Goal: Information Seeking & Learning: Learn about a topic

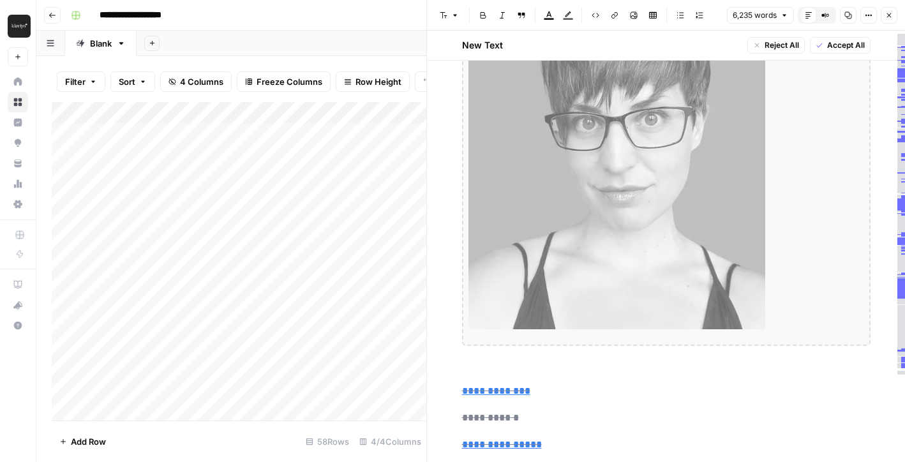
scroll to position [133, 0]
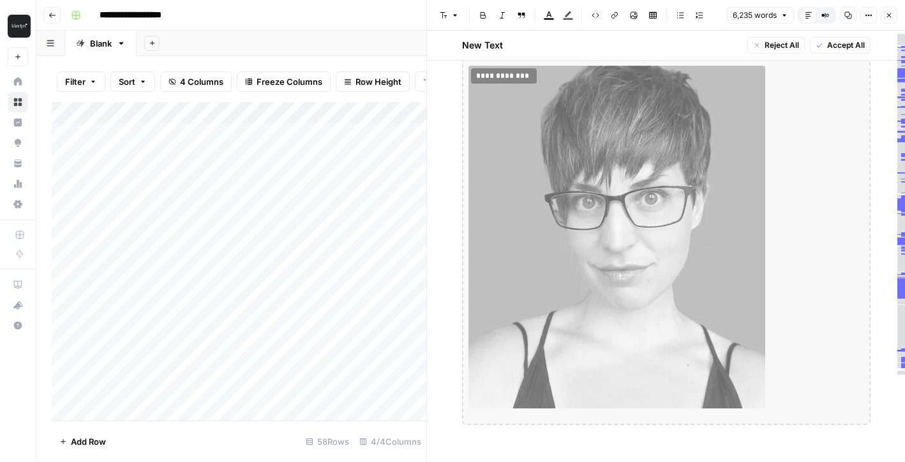
click at [55, 17] on icon "button" at bounding box center [52, 15] width 8 height 8
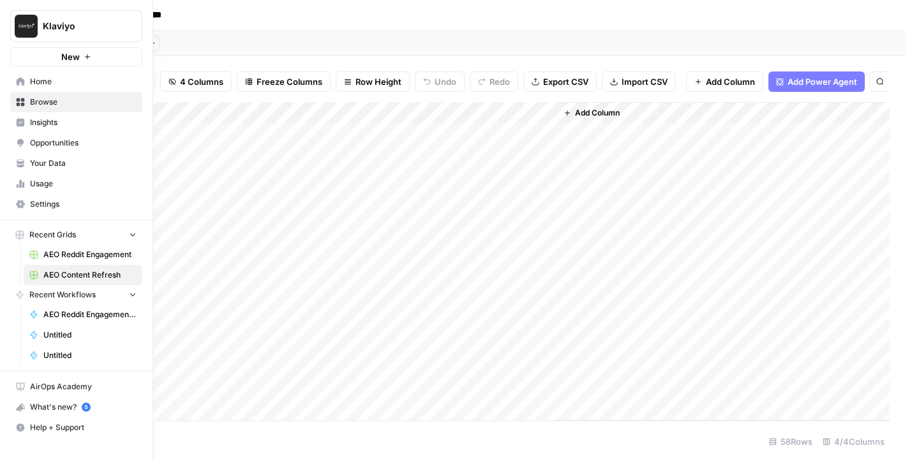
click at [80, 249] on span "AEO Reddit Engagement" at bounding box center [89, 254] width 93 height 11
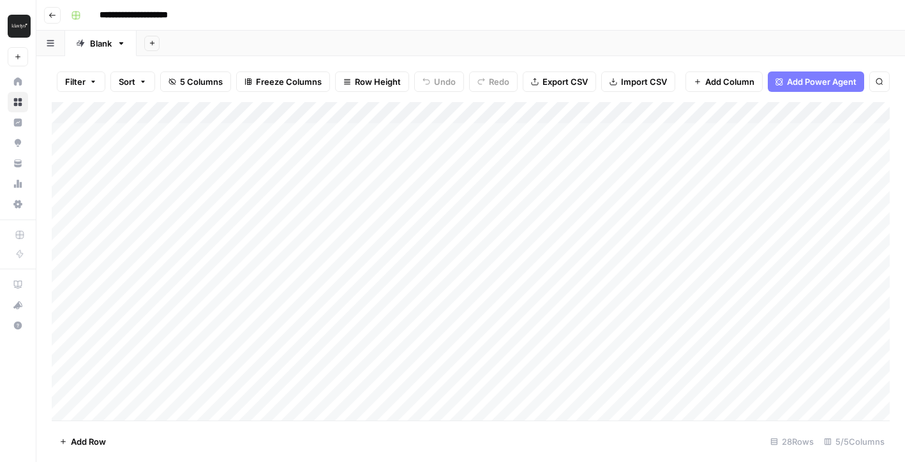
click at [57, 17] on button "Go back" at bounding box center [52, 15] width 17 height 17
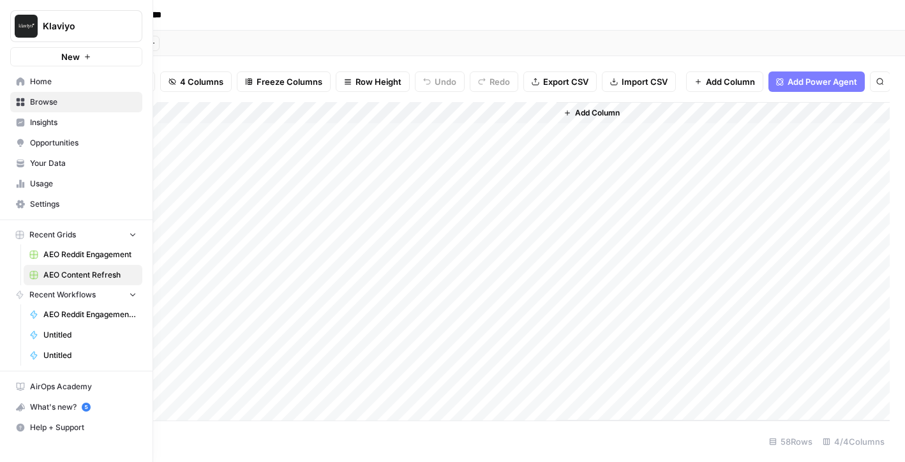
click at [27, 142] on link "Opportunities" at bounding box center [76, 143] width 132 height 20
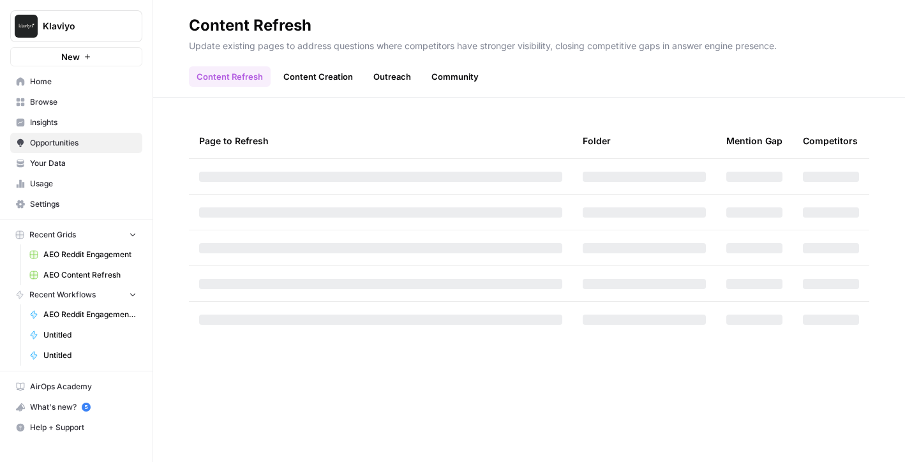
click at [38, 115] on link "Insights" at bounding box center [76, 122] width 132 height 20
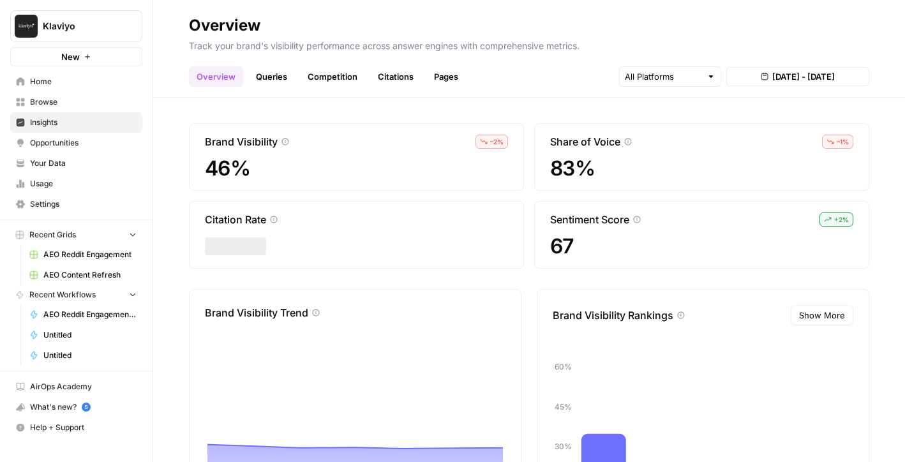
click at [382, 84] on link "Citations" at bounding box center [395, 76] width 51 height 20
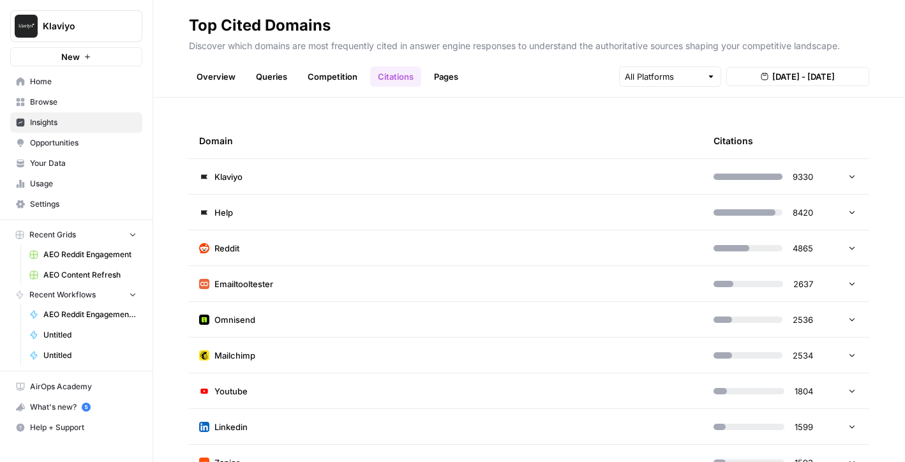
scroll to position [6, 0]
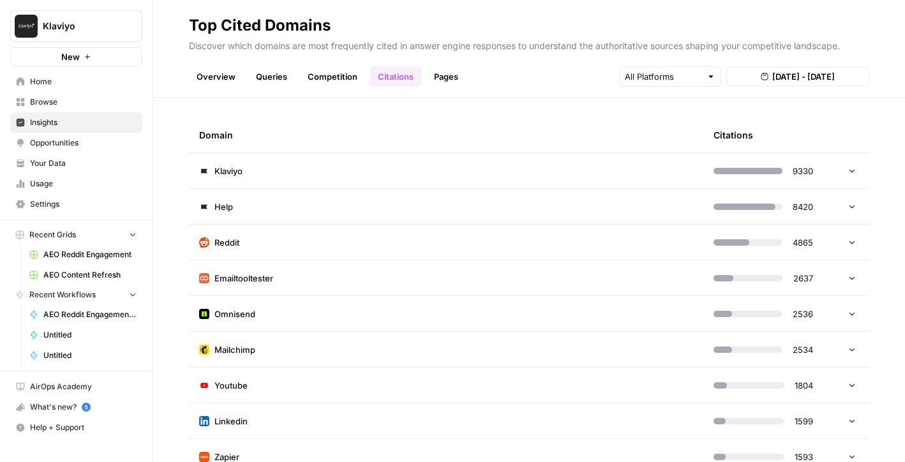
click at [452, 76] on link "Pages" at bounding box center [446, 76] width 40 height 20
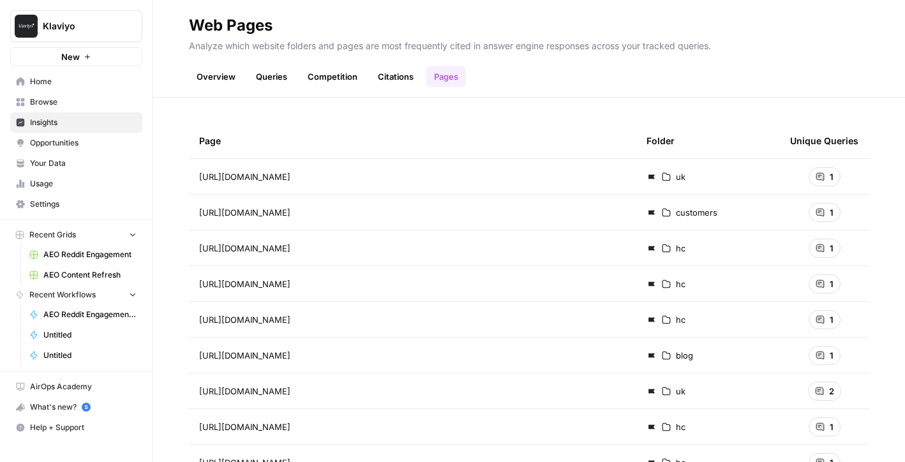
click at [381, 70] on link "Citations" at bounding box center [395, 76] width 51 height 20
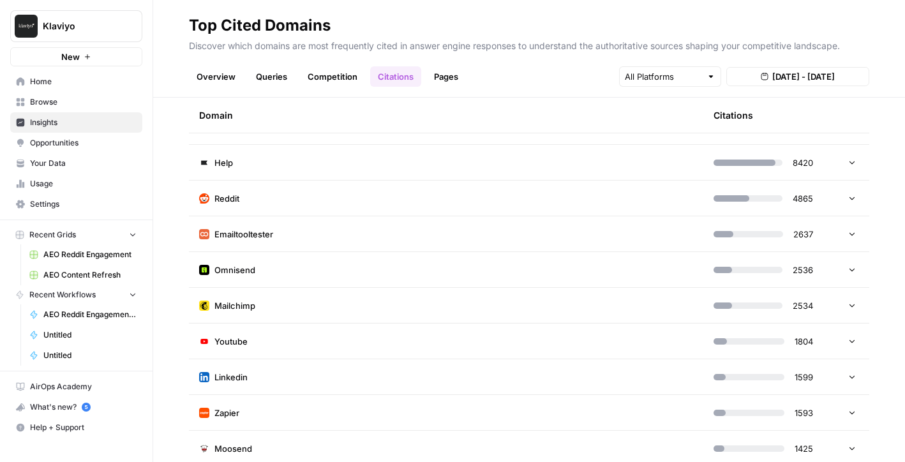
scroll to position [50, 0]
click at [456, 229] on td "Emailtooltester" at bounding box center [446, 233] width 514 height 35
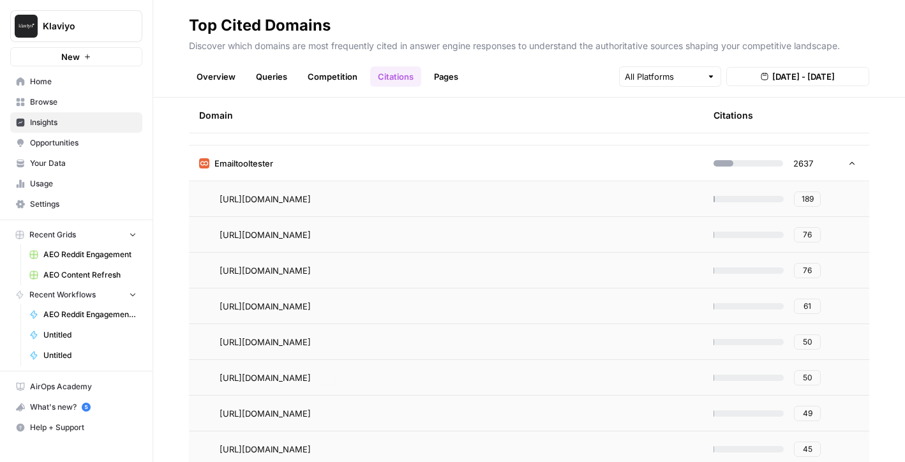
scroll to position [122, 0]
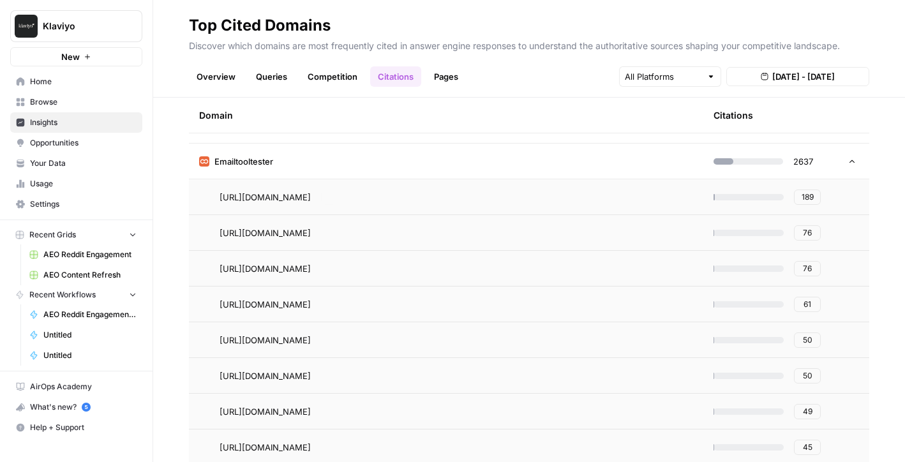
click at [538, 164] on td "Emailtooltester" at bounding box center [446, 161] width 514 height 35
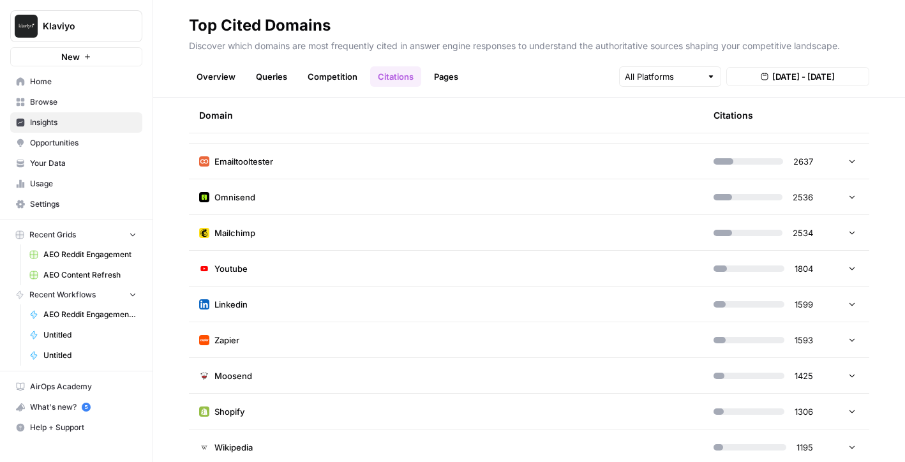
click at [479, 345] on td "Zapier" at bounding box center [446, 339] width 514 height 35
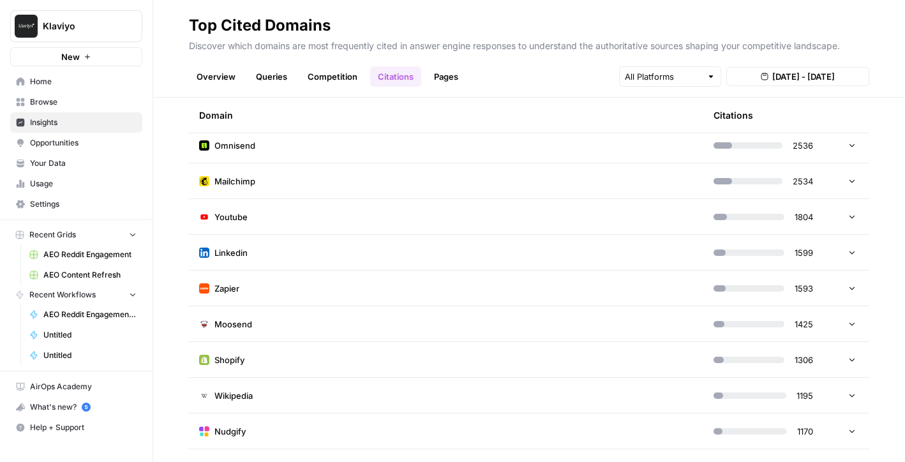
scroll to position [191, 0]
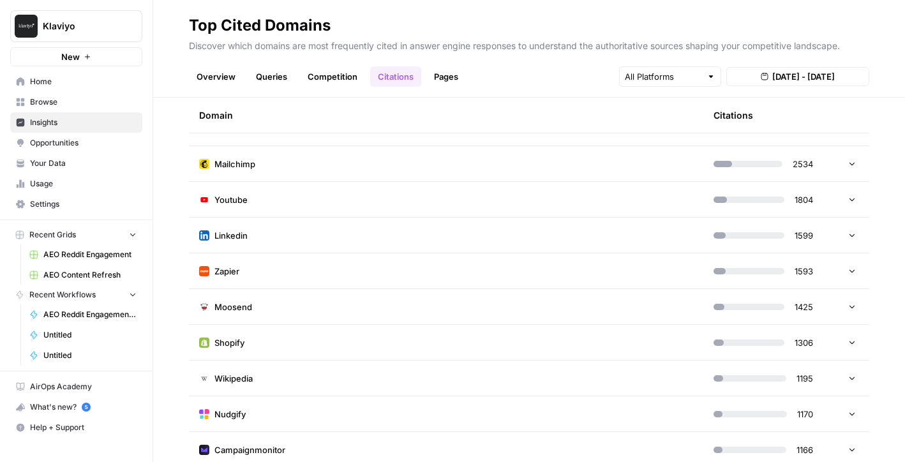
click at [480, 330] on td "Shopify" at bounding box center [446, 342] width 514 height 35
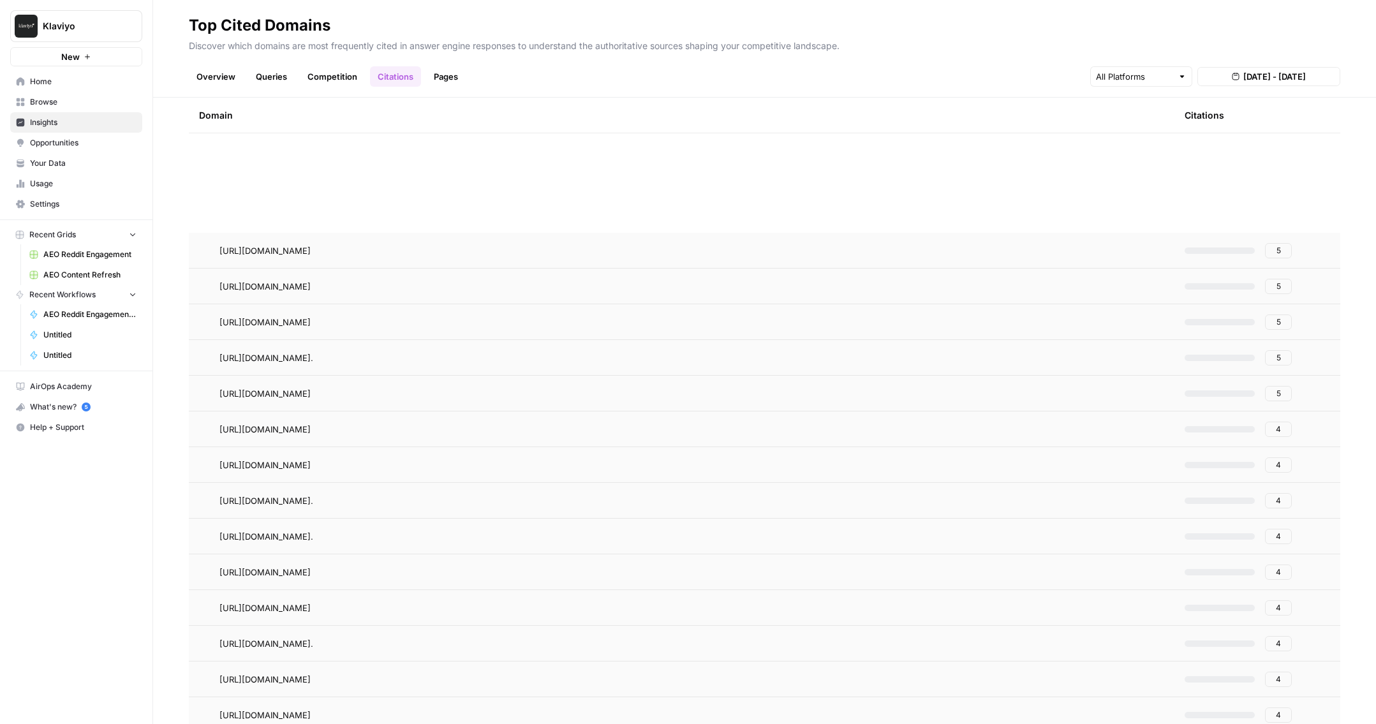
scroll to position [2499, 0]
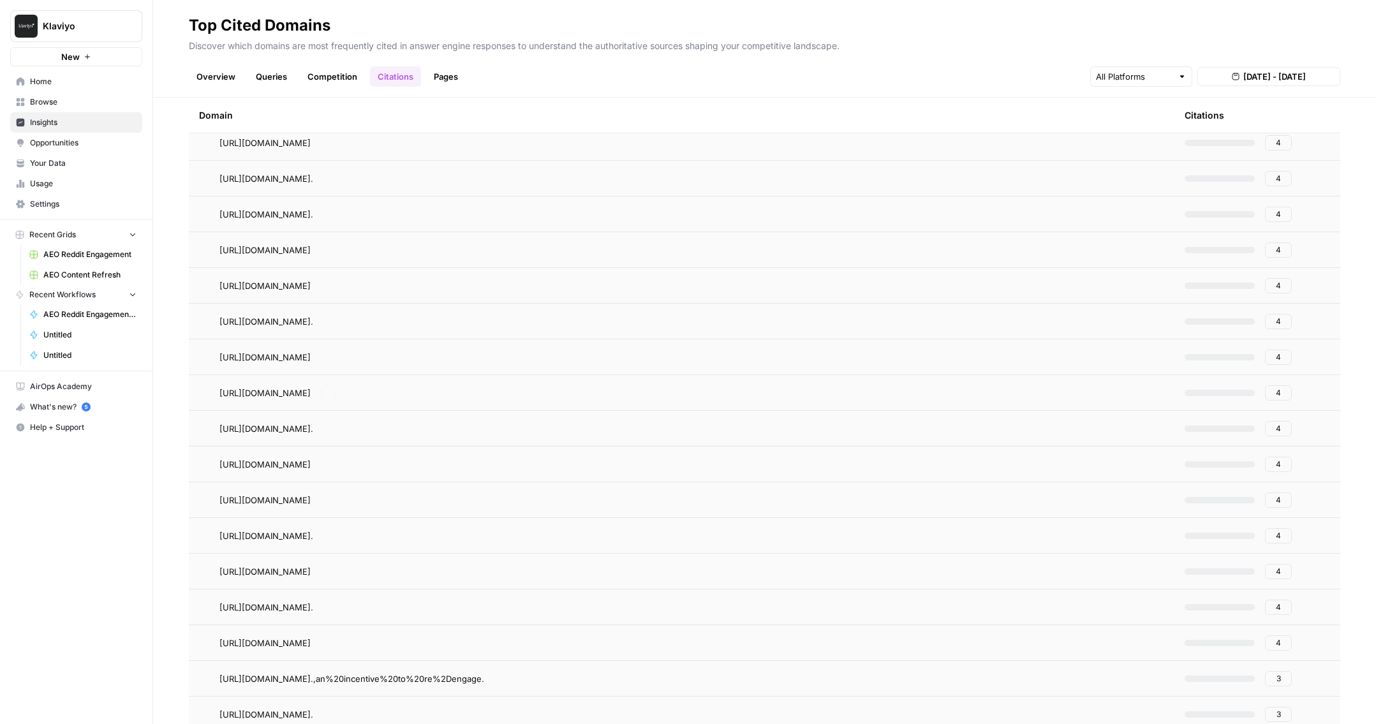
click at [904, 408] on td "[URL][DOMAIN_NAME] Go to page" at bounding box center [682, 392] width 986 height 35
click at [904, 461] on span "4" at bounding box center [1278, 464] width 5 height 11
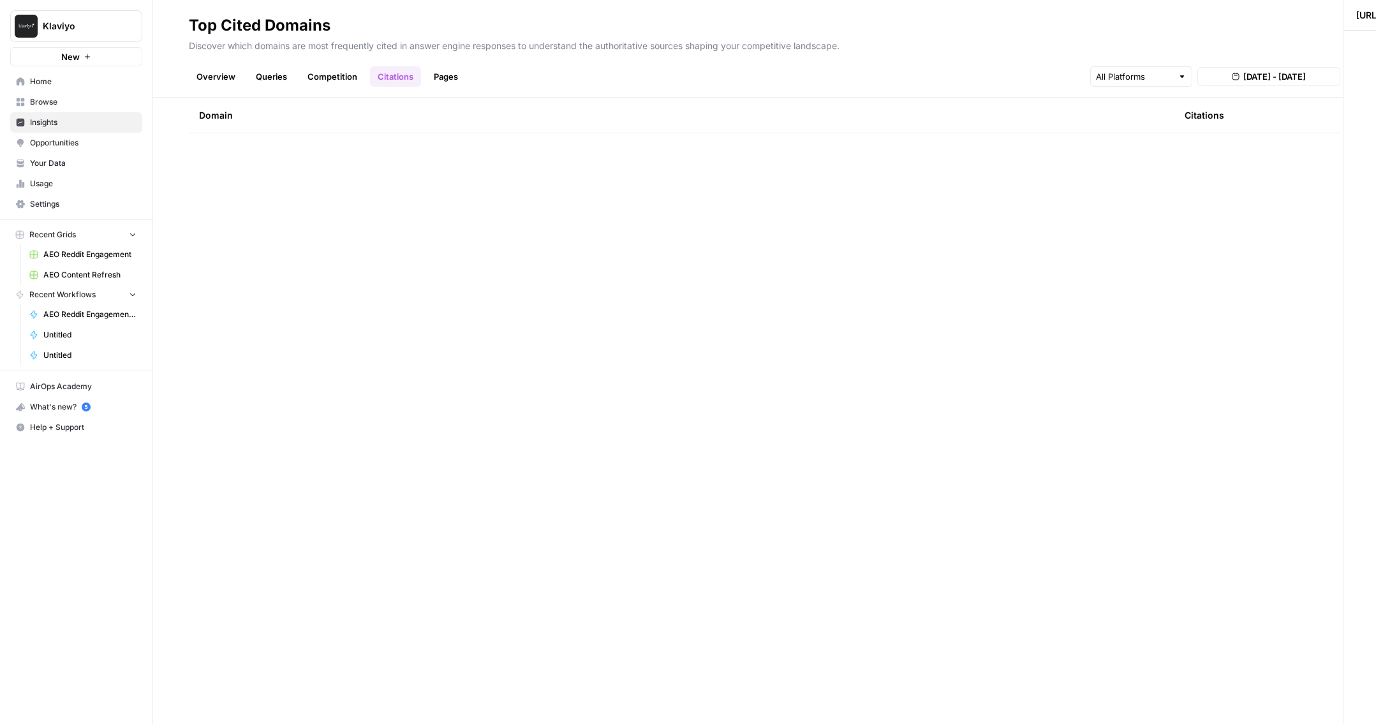
scroll to position [0, 0]
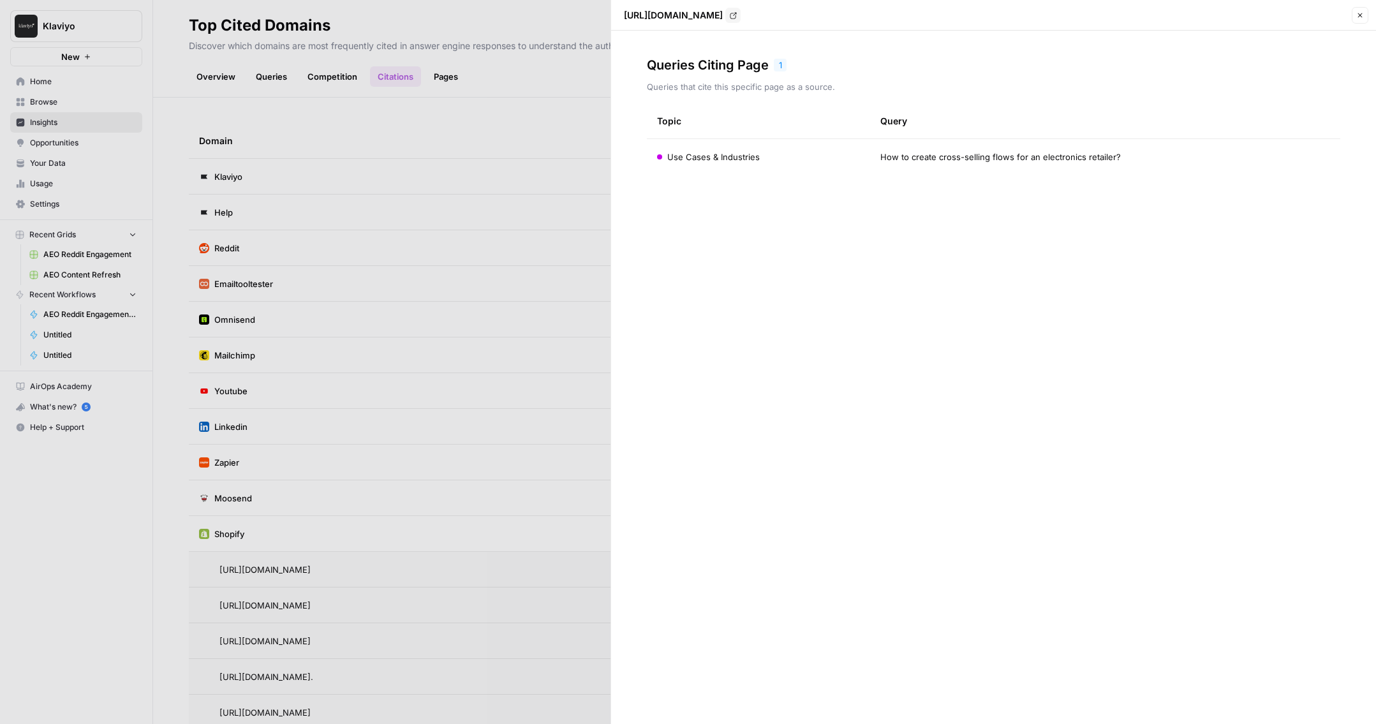
click at [614, 130] on div "Queries Citing Page 1 Queries that cite this specific page as a source. Topic Q…" at bounding box center [993, 378] width 765 height 694
click at [904, 18] on icon "button" at bounding box center [1360, 15] width 8 height 8
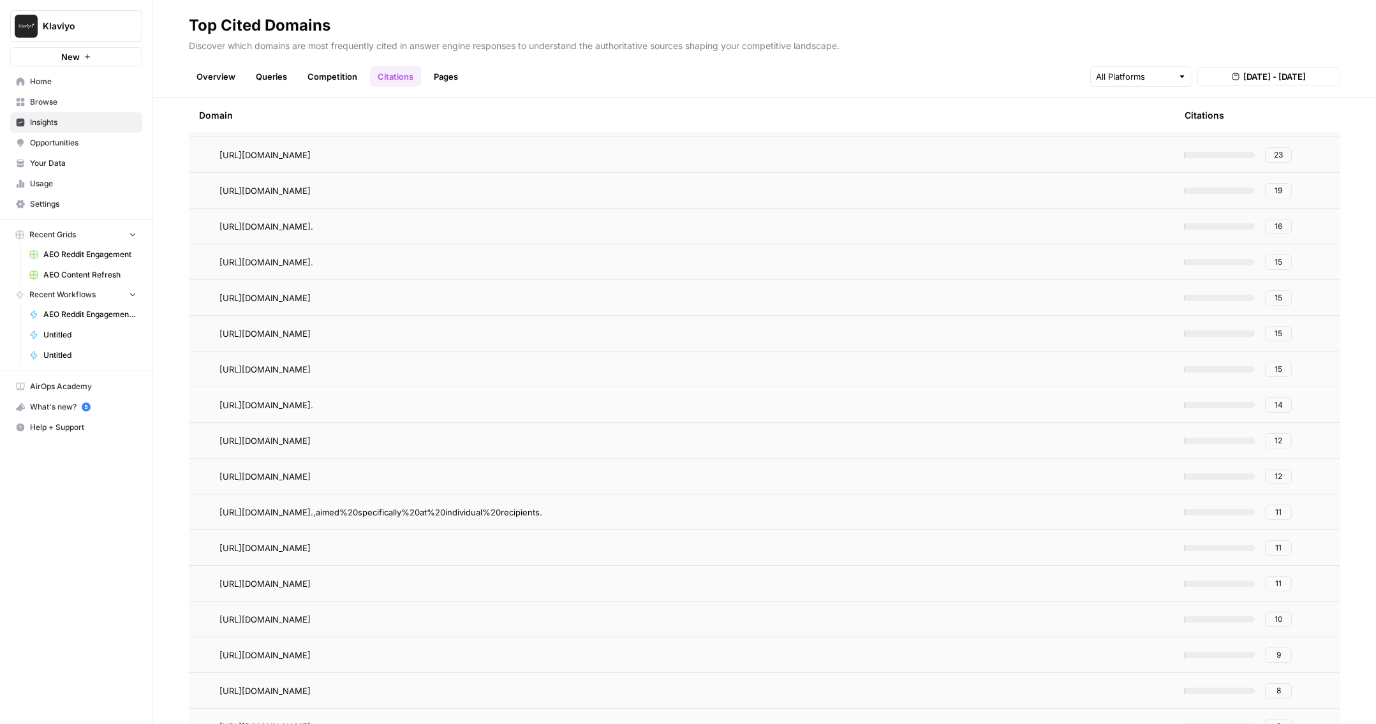
scroll to position [722, 0]
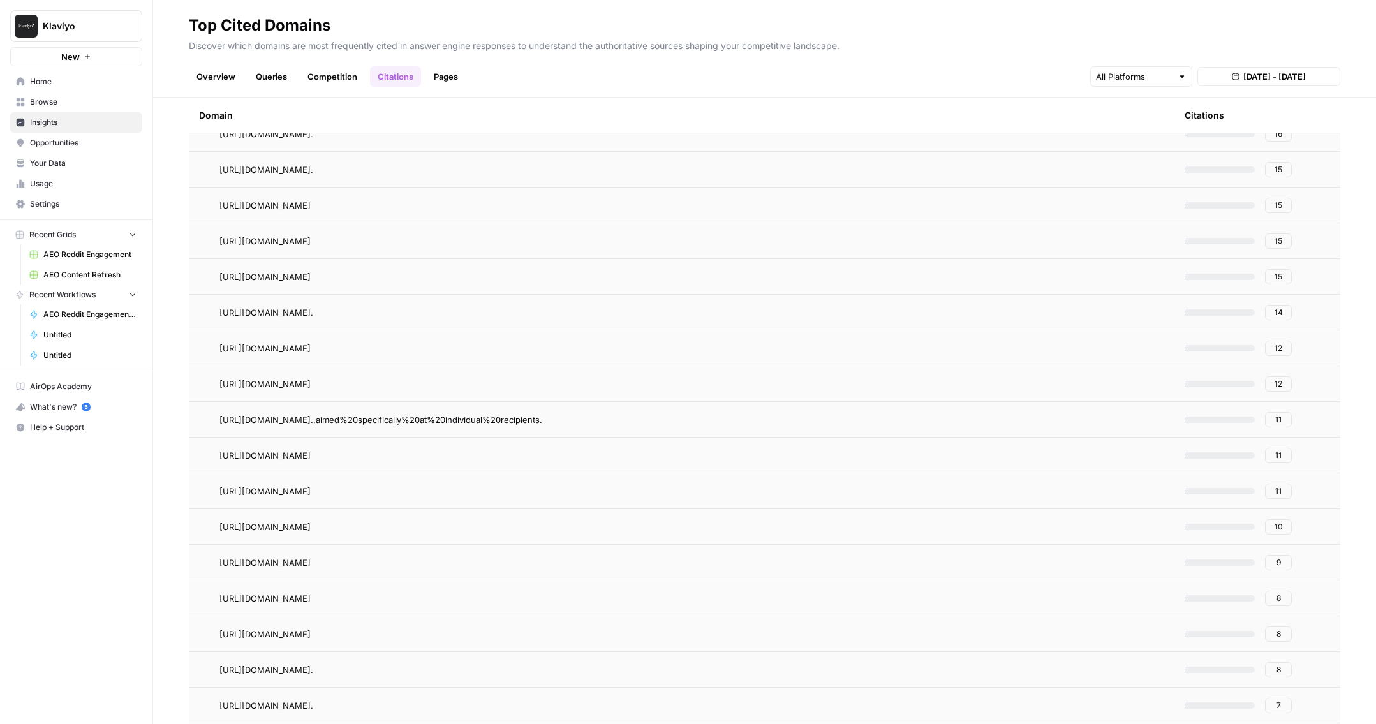
click at [904, 461] on span "8" at bounding box center [1279, 598] width 4 height 11
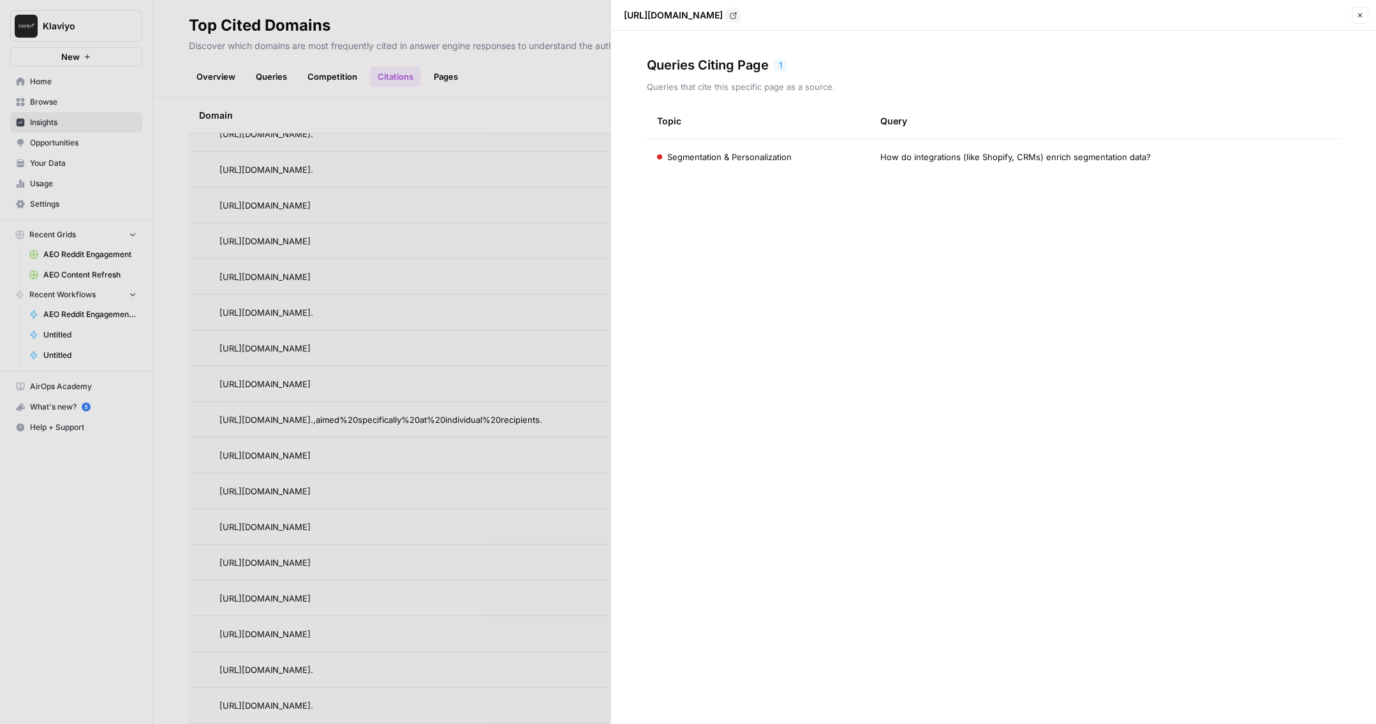
click at [904, 19] on button "Close" at bounding box center [1360, 15] width 17 height 17
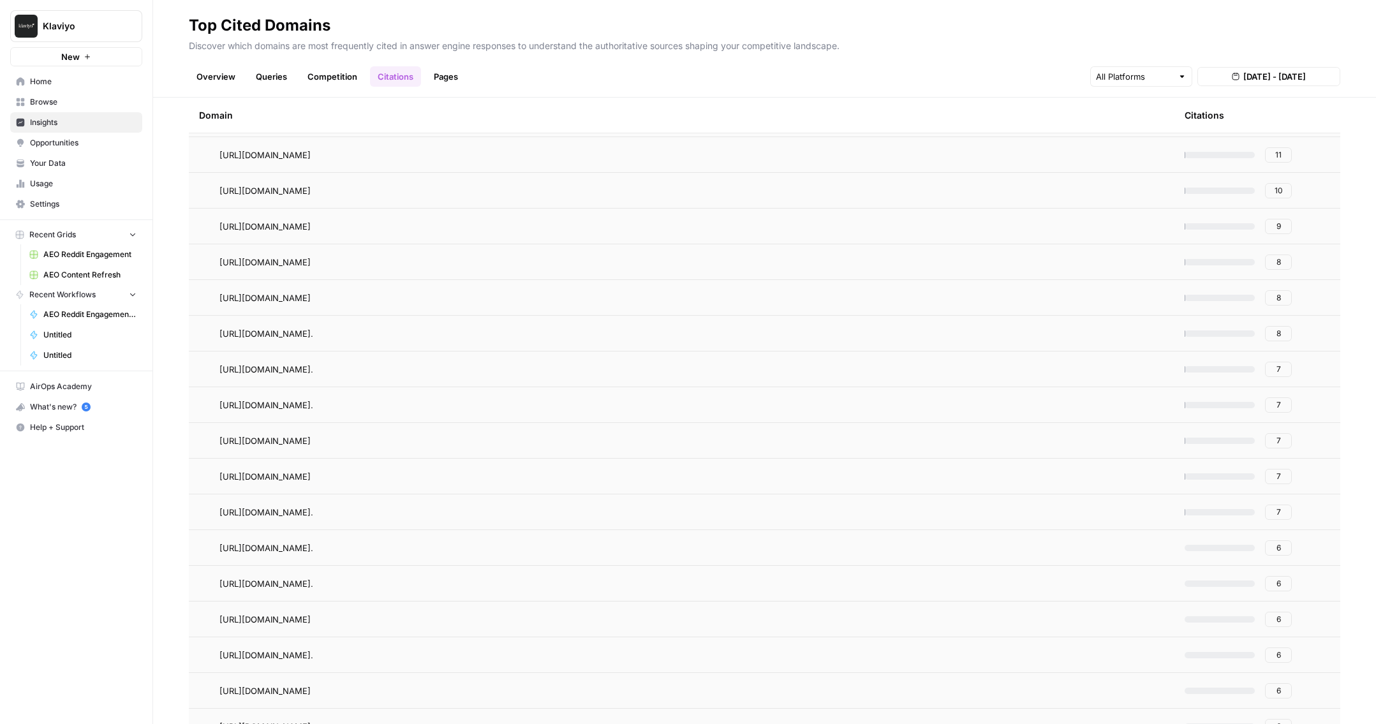
scroll to position [1074, 0]
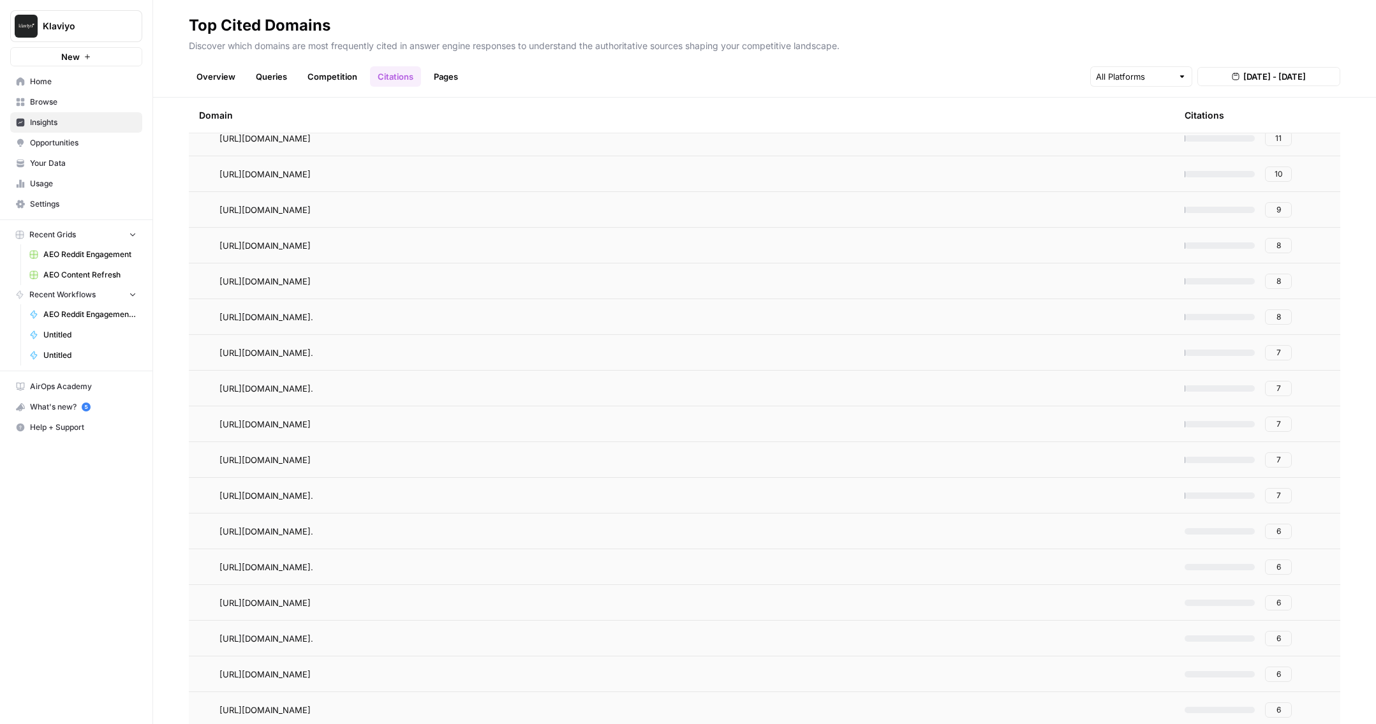
click at [117, 392] on span "AirOps Academy" at bounding box center [83, 386] width 107 height 11
click at [107, 255] on span "AEO Reddit Engagement" at bounding box center [89, 254] width 93 height 11
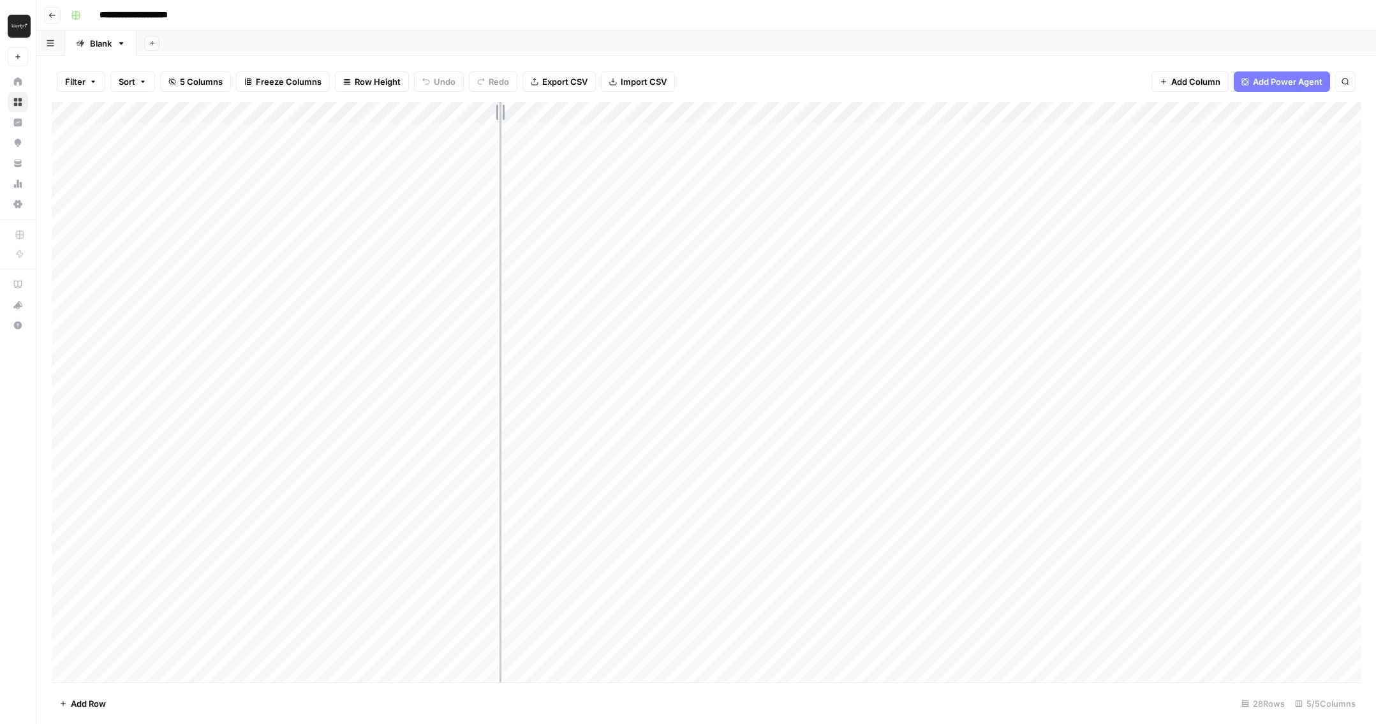
drag, startPoint x: 357, startPoint y: 109, endPoint x: 500, endPoint y: 105, distance: 142.3
click at [500, 105] on div "Add Column" at bounding box center [706, 392] width 1309 height 581
click at [625, 137] on div "Add Column" at bounding box center [706, 392] width 1309 height 581
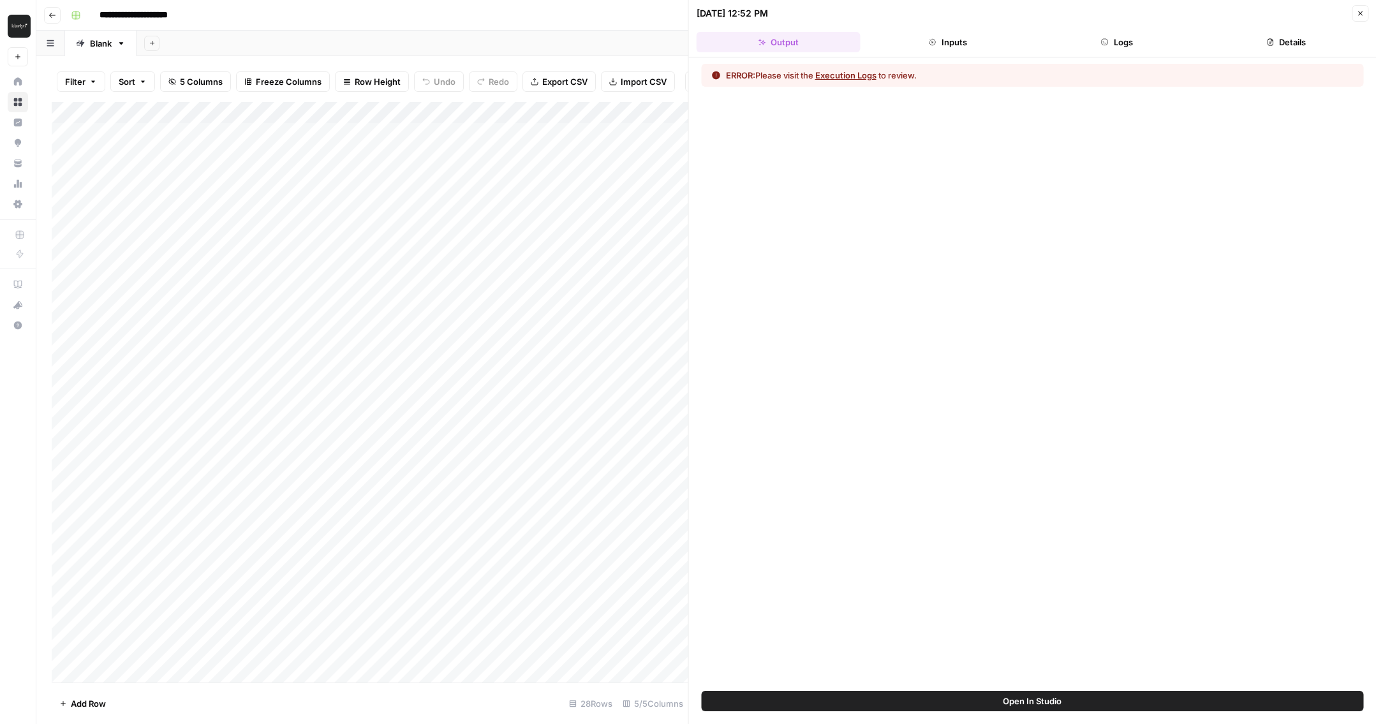
click at [834, 71] on button "Execution Logs" at bounding box center [845, 75] width 61 height 13
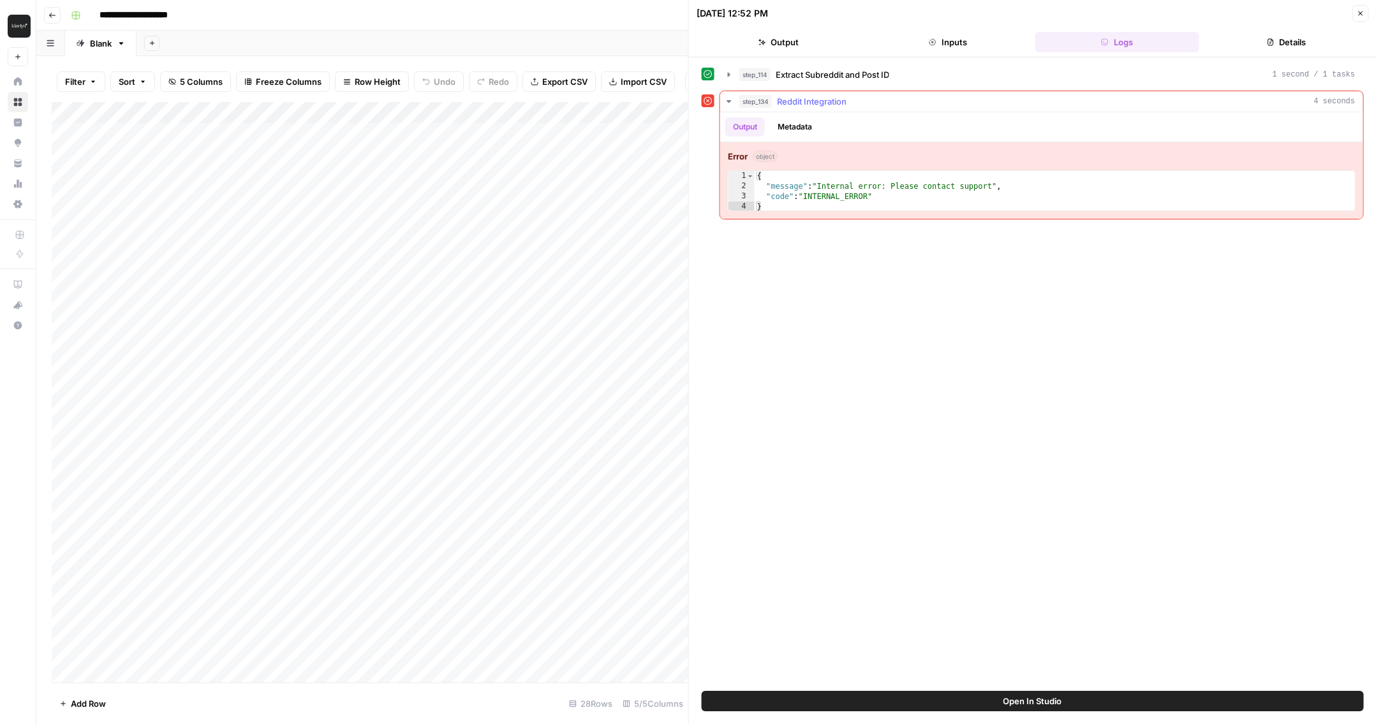
click at [727, 107] on button "step_134 Reddit Integration 4 seconds" at bounding box center [1041, 101] width 643 height 20
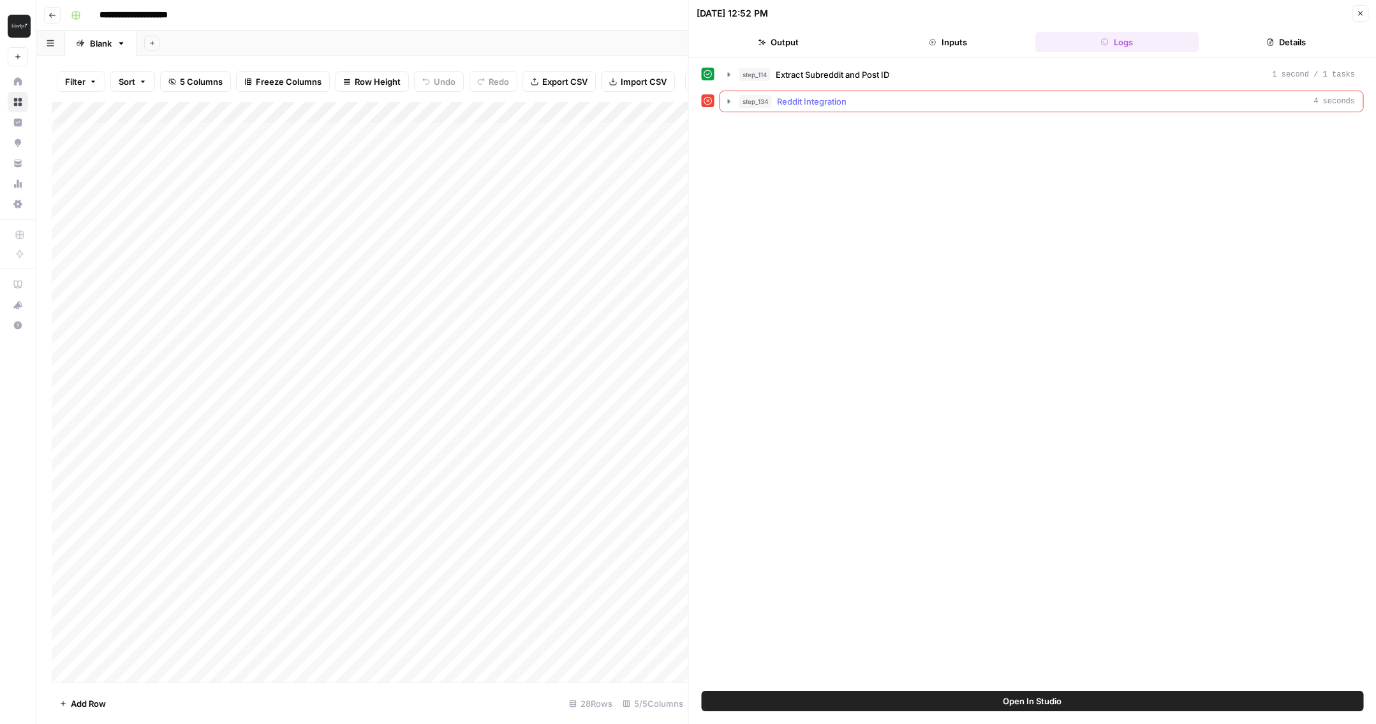
click at [727, 107] on button "step_134 Reddit Integration 4 seconds" at bounding box center [1041, 101] width 643 height 20
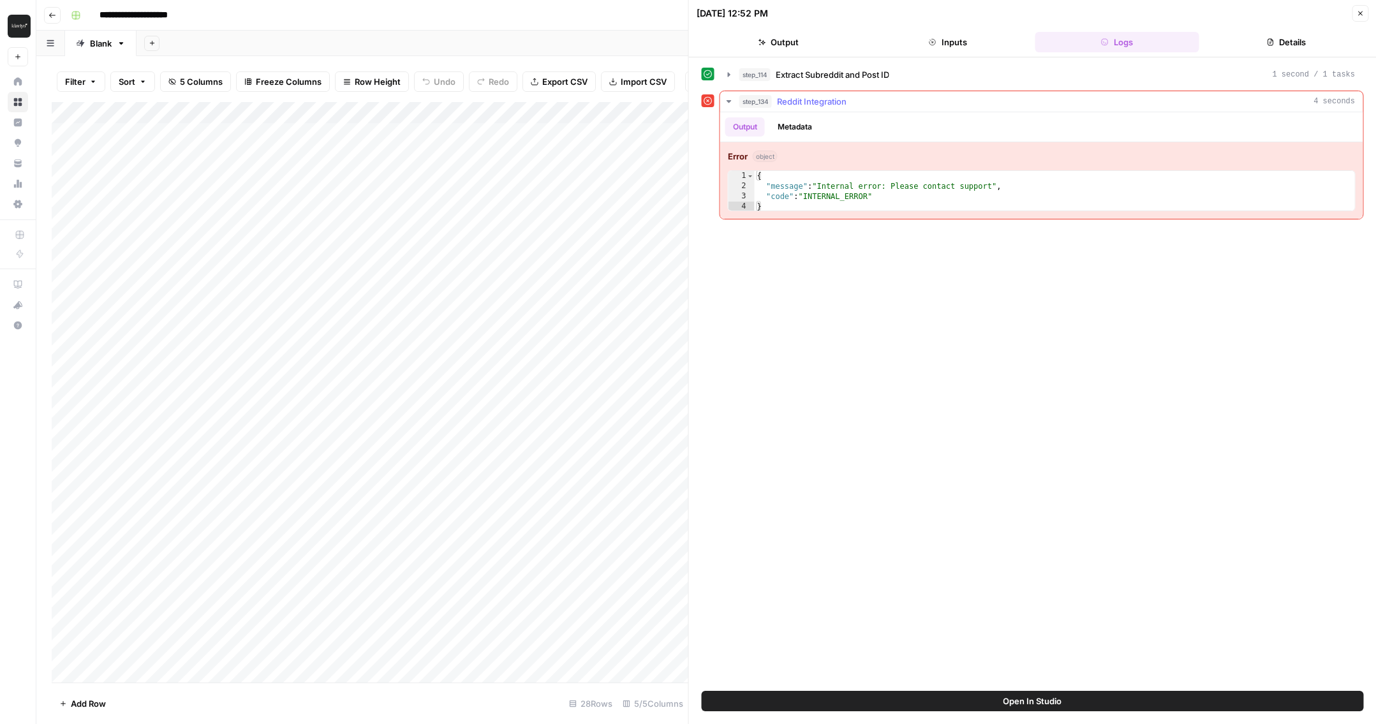
click at [747, 131] on button "Output" at bounding box center [745, 126] width 40 height 19
click at [784, 126] on button "Metadata" at bounding box center [795, 126] width 50 height 19
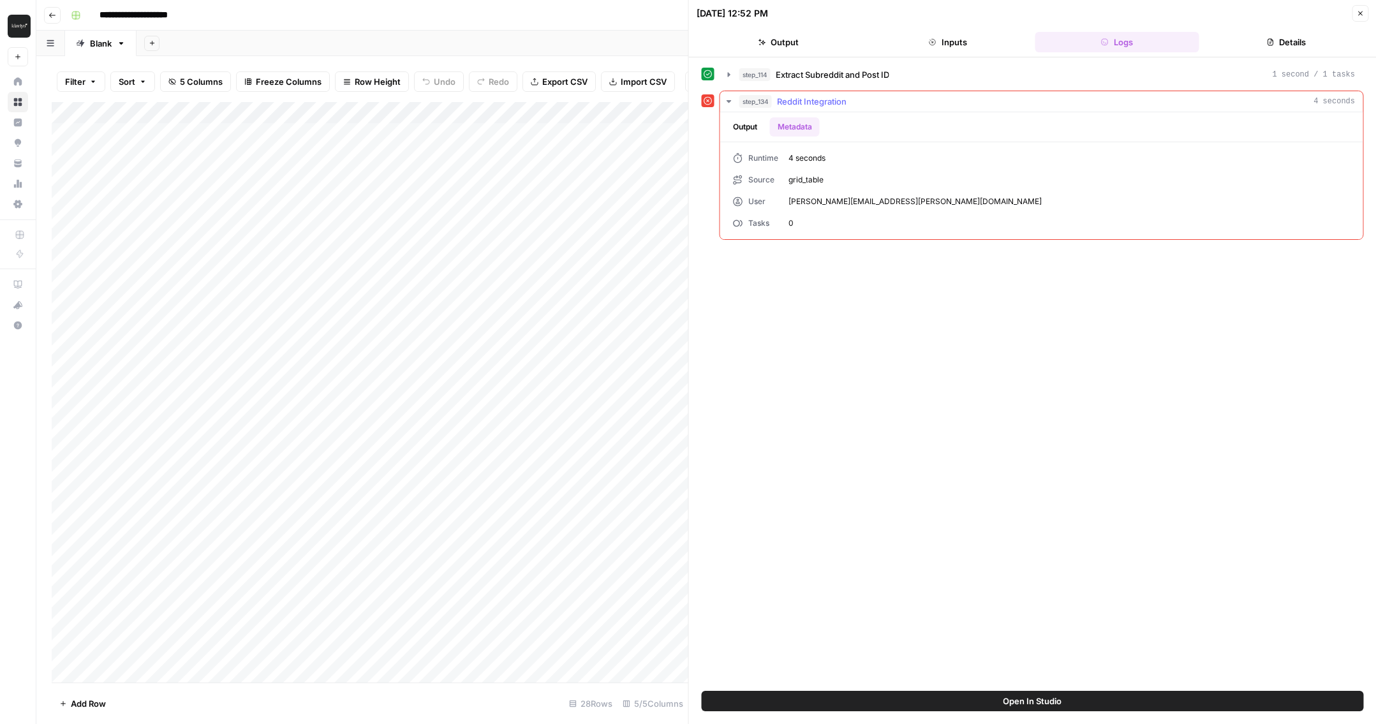
click at [752, 126] on button "Output" at bounding box center [745, 126] width 40 height 19
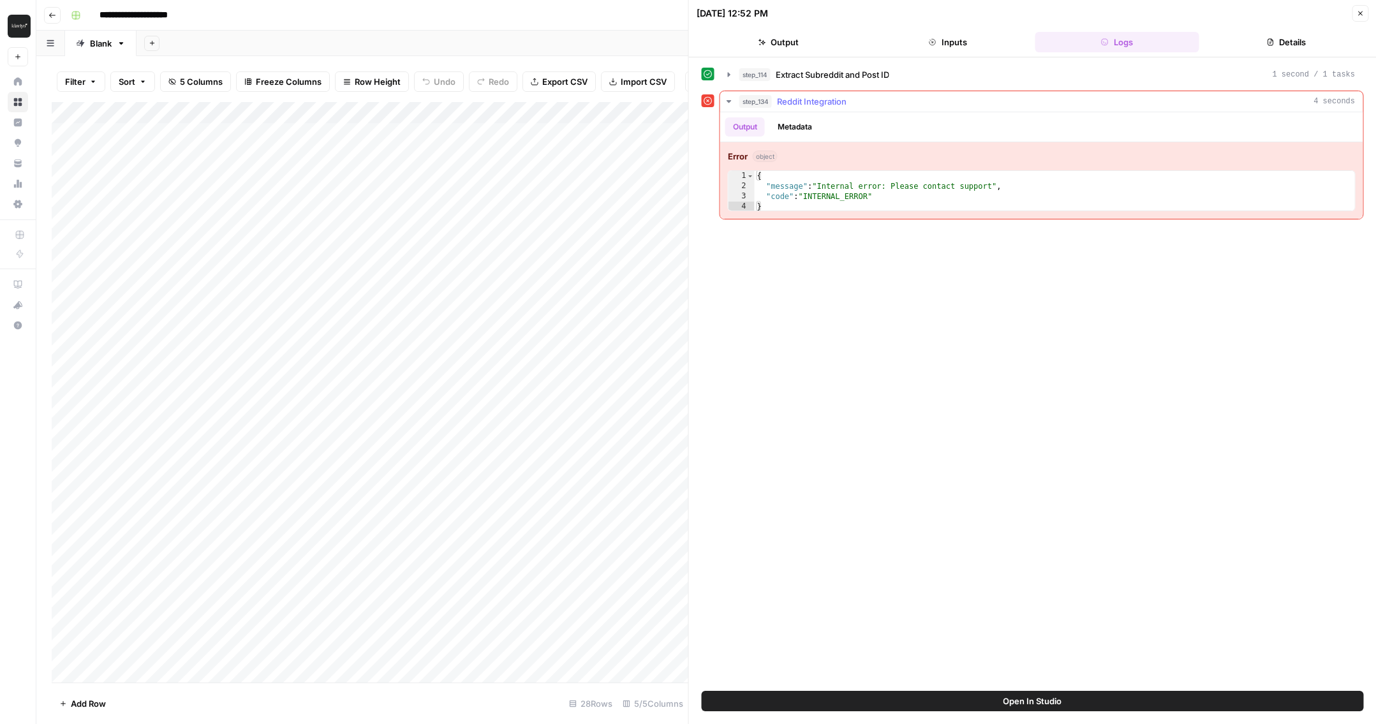
click at [814, 101] on span "Reddit Integration" at bounding box center [812, 101] width 70 height 13
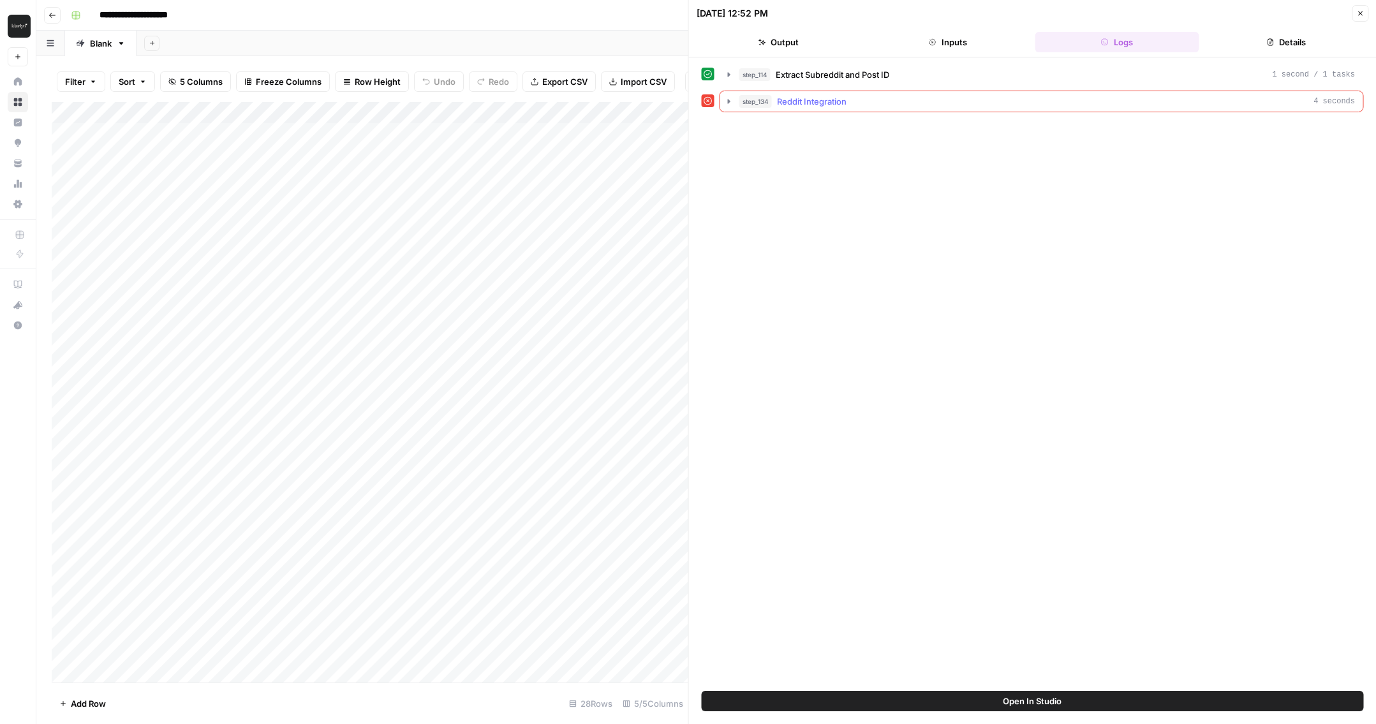
click at [814, 101] on span "Reddit Integration" at bounding box center [812, 101] width 70 height 13
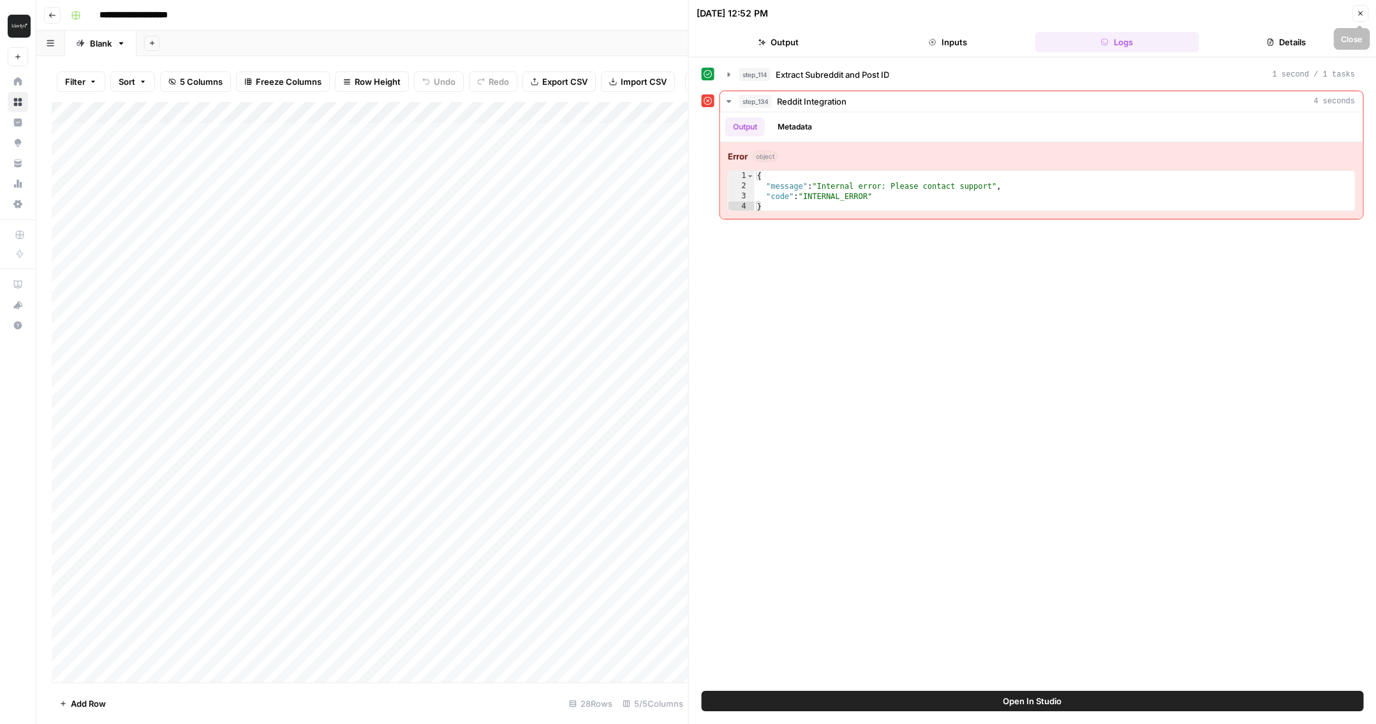
click at [904, 15] on icon "button" at bounding box center [1360, 14] width 8 height 8
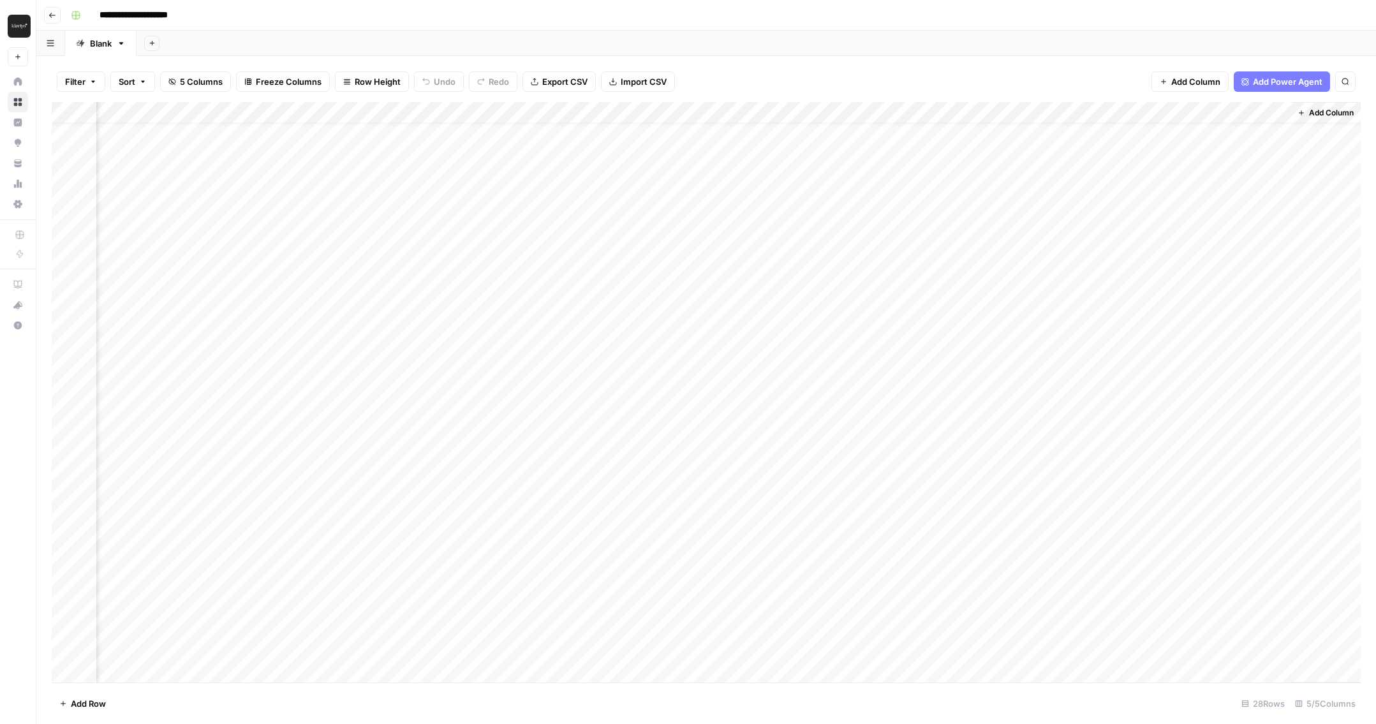
scroll to position [20, 0]
click at [904, 115] on div "Add Column" at bounding box center [706, 392] width 1309 height 581
click at [904, 114] on div at bounding box center [1012, 115] width 454 height 26
click at [893, 48] on div "Add Sheet" at bounding box center [757, 44] width 1240 height 26
click at [630, 117] on div "Add Column" at bounding box center [706, 392] width 1309 height 581
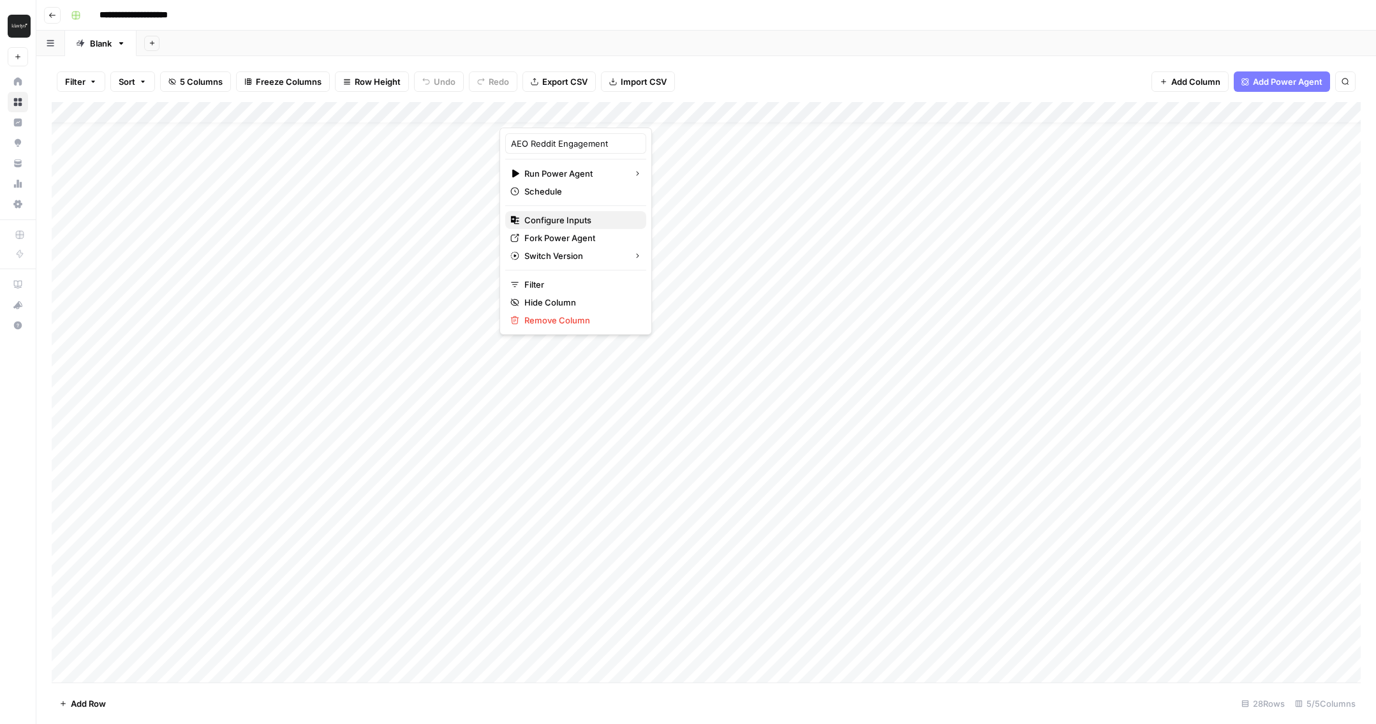
click at [590, 216] on span "Configure Inputs" at bounding box center [580, 220] width 112 height 13
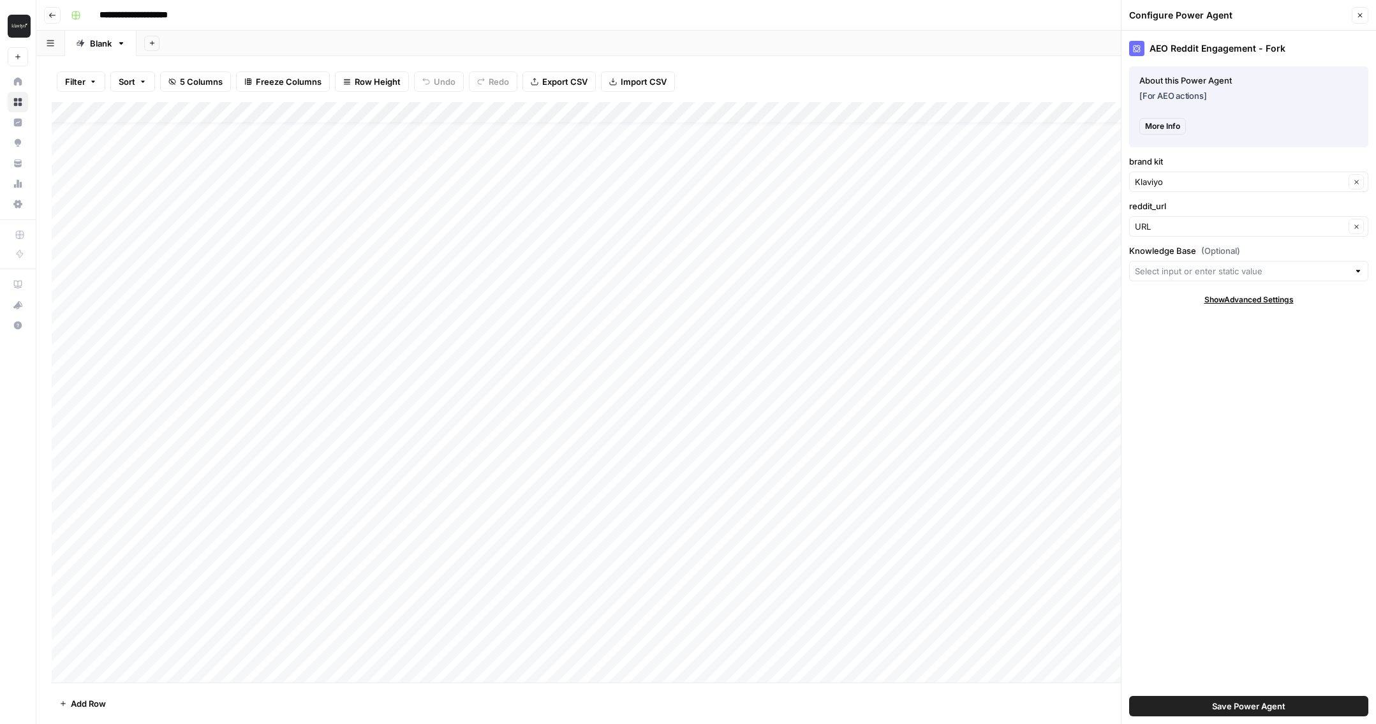
click at [904, 128] on span "More Info" at bounding box center [1162, 126] width 35 height 11
click at [904, 271] on input "Knowledge Base (Optional)" at bounding box center [1242, 271] width 214 height 13
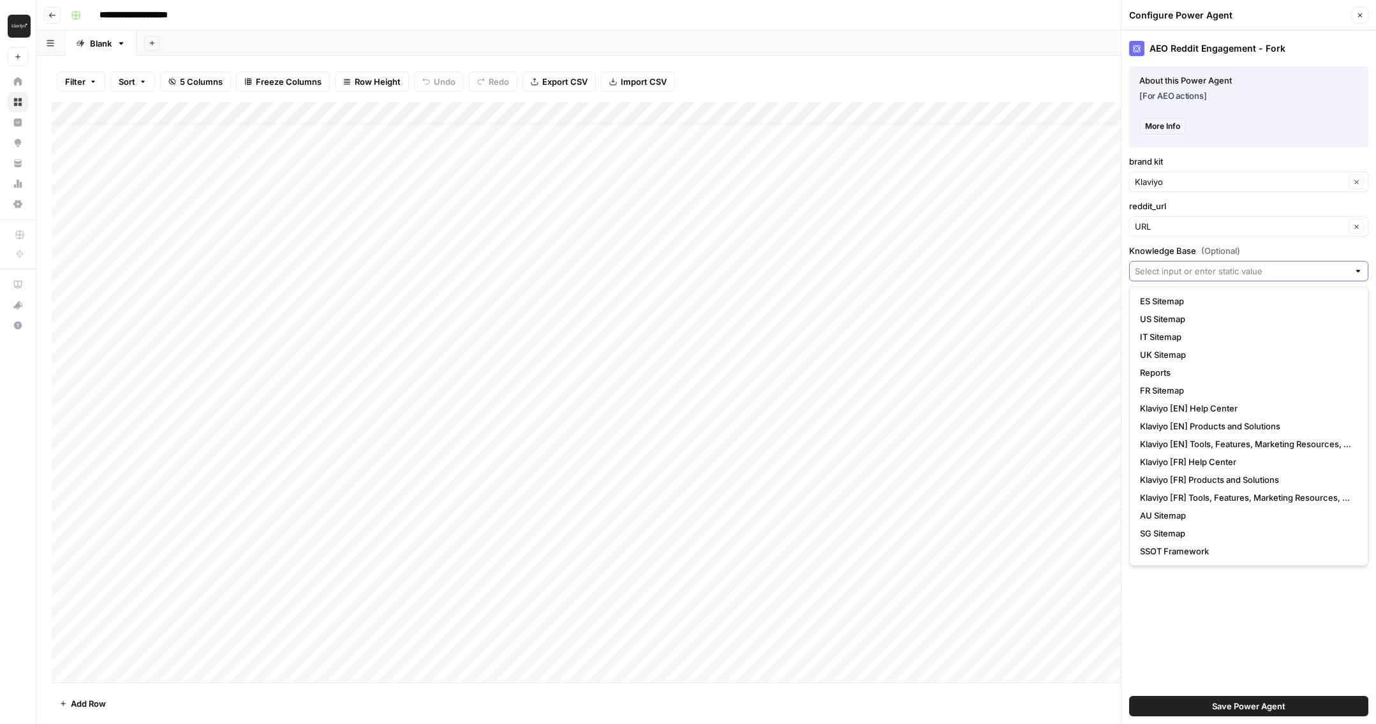
click at [904, 265] on input "Knowledge Base (Optional)" at bounding box center [1242, 271] width 214 height 13
click at [904, 15] on span "Close" at bounding box center [1363, 15] width 1 height 1
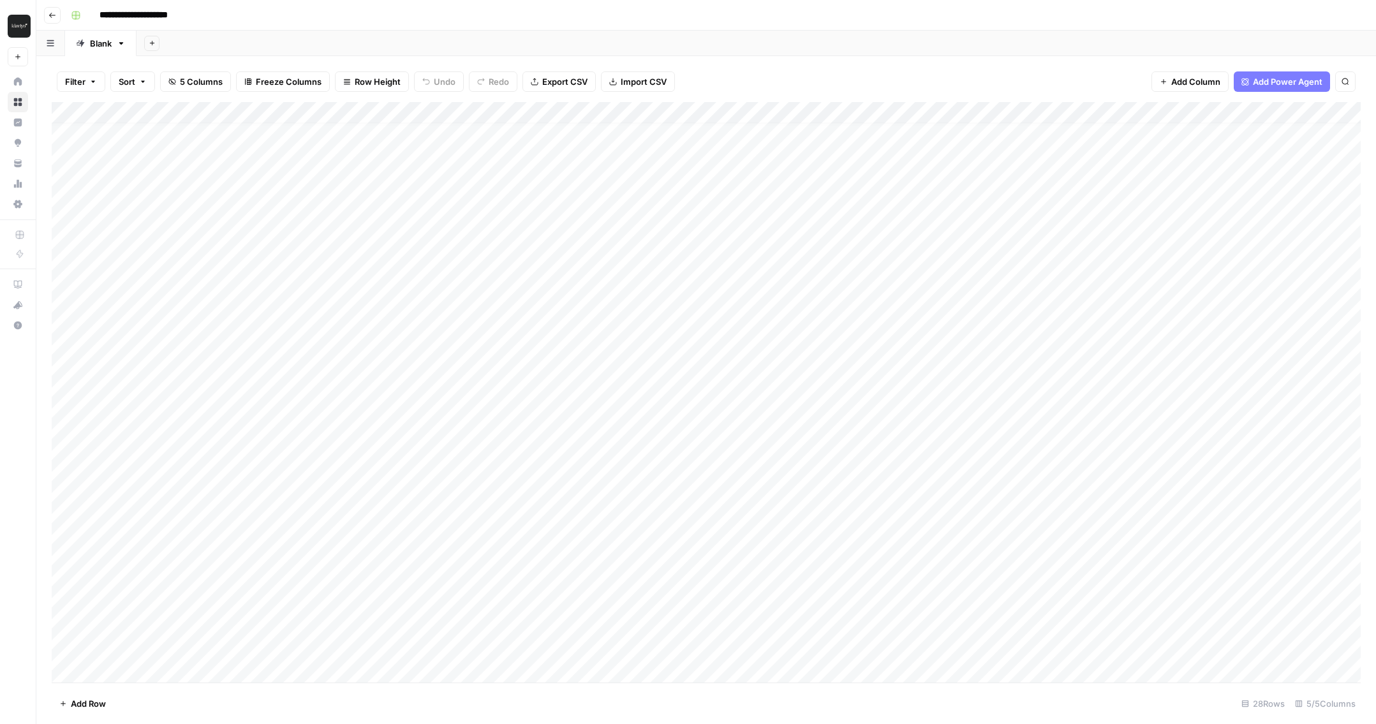
scroll to position [0, 0]
click at [683, 175] on div "Add Column" at bounding box center [706, 392] width 1309 height 581
click at [629, 136] on div "Add Column" at bounding box center [706, 392] width 1309 height 581
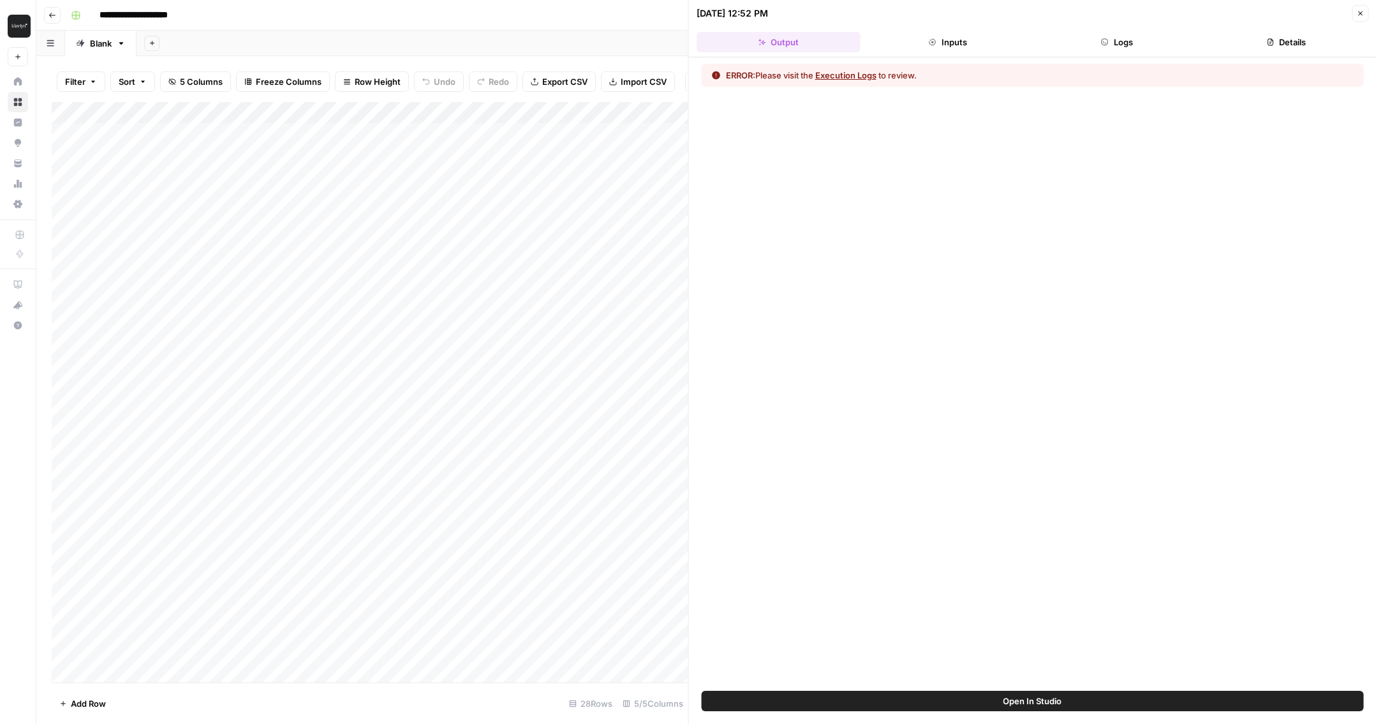
click at [829, 74] on button "Execution Logs" at bounding box center [845, 75] width 61 height 13
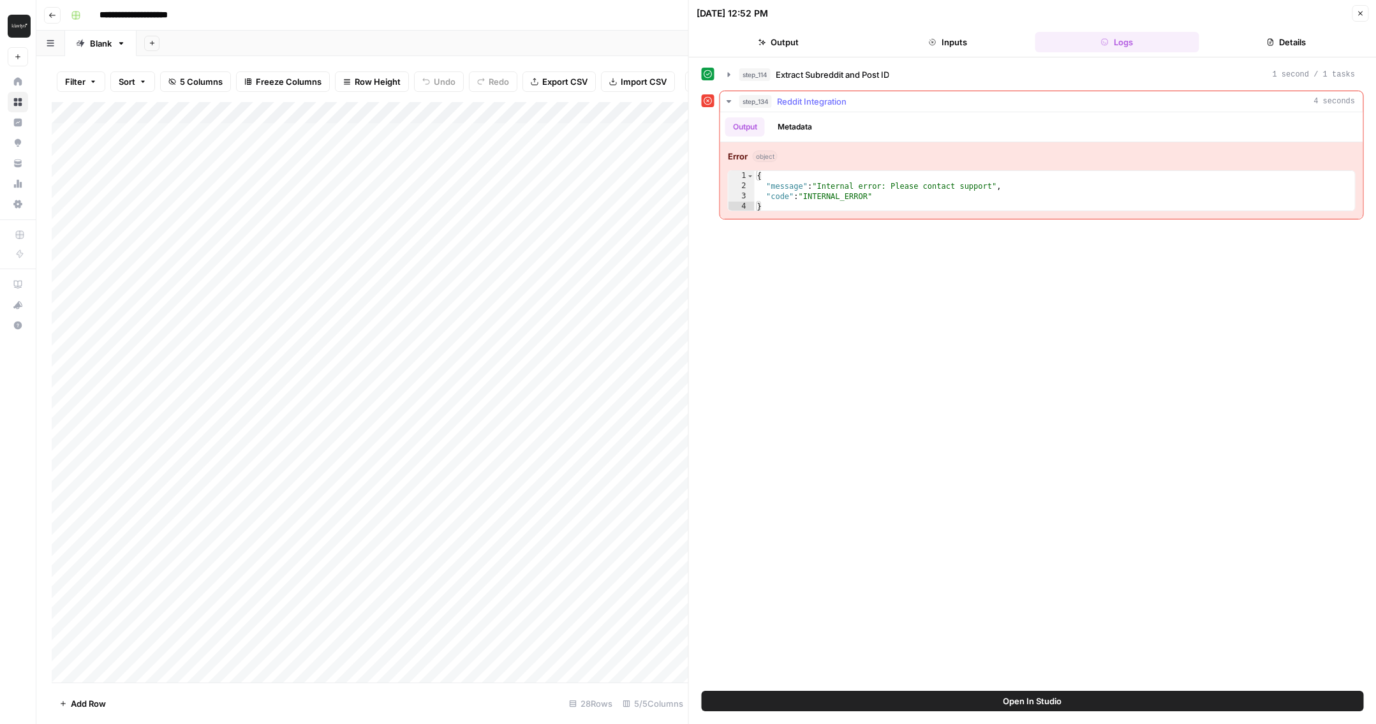
click at [784, 123] on button "Metadata" at bounding box center [795, 126] width 50 height 19
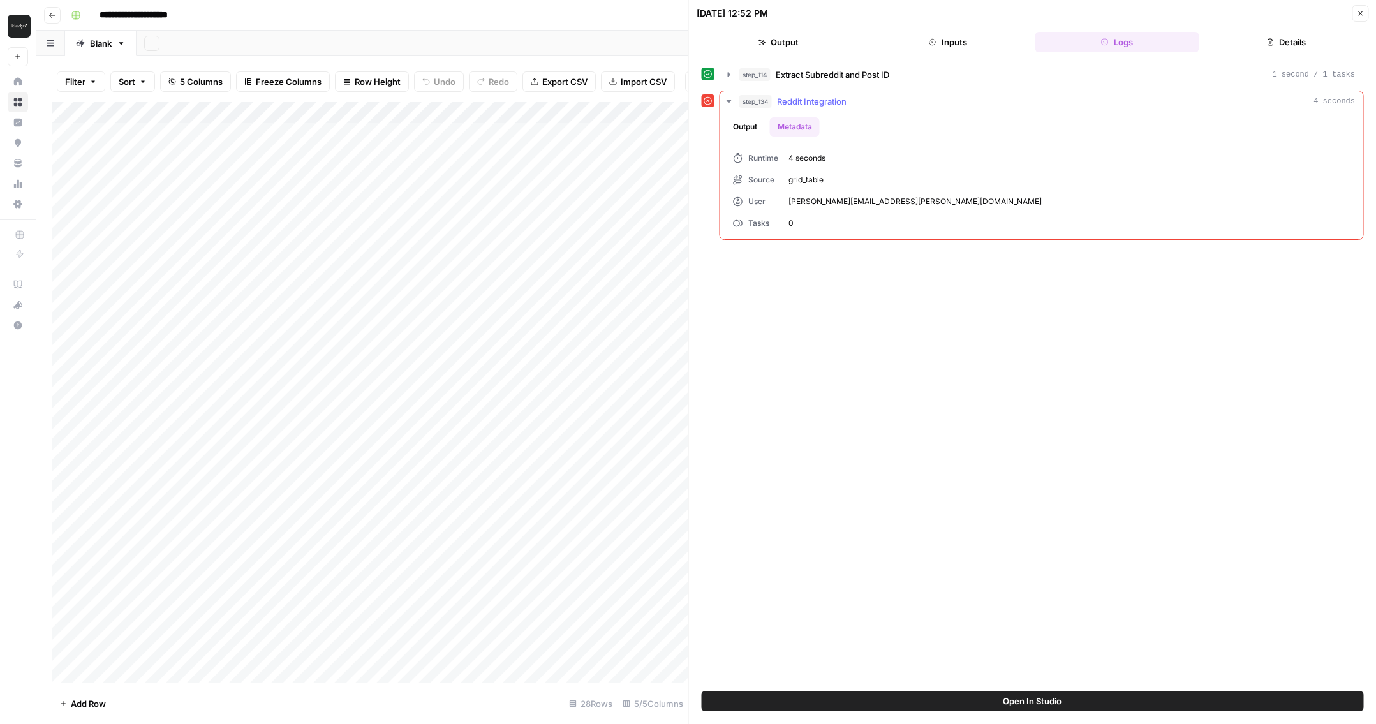
click at [759, 132] on button "Output" at bounding box center [745, 126] width 40 height 19
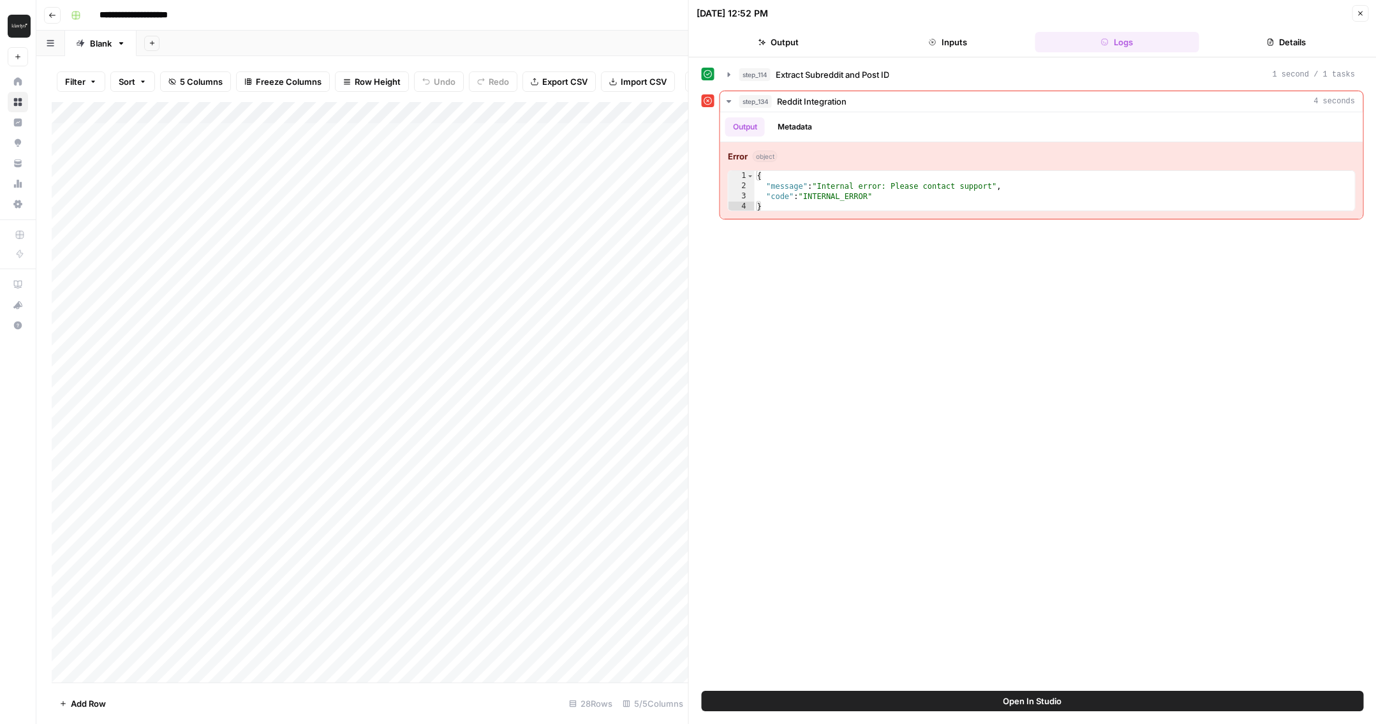
click at [904, 30] on header "[DATE] 12:52 PM Close Output Inputs Logs Details" at bounding box center [1033, 28] width 688 height 57
click at [904, 42] on icon "button" at bounding box center [933, 42] width 8 height 8
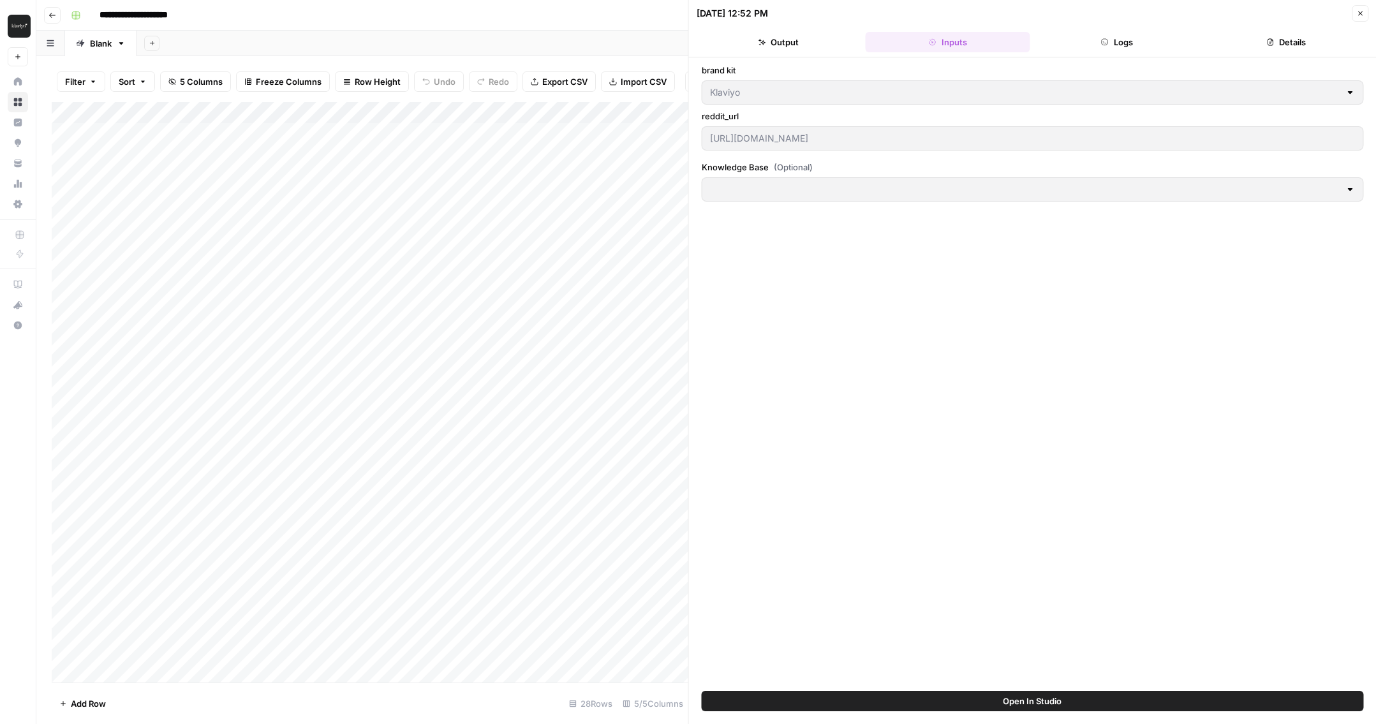
click at [904, 193] on div at bounding box center [1350, 189] width 10 height 13
click at [904, 55] on header "[DATE] 12:52 PM Close Output Inputs Logs Details" at bounding box center [1033, 28] width 688 height 57
click at [904, 48] on button "Logs" at bounding box center [1117, 42] width 164 height 20
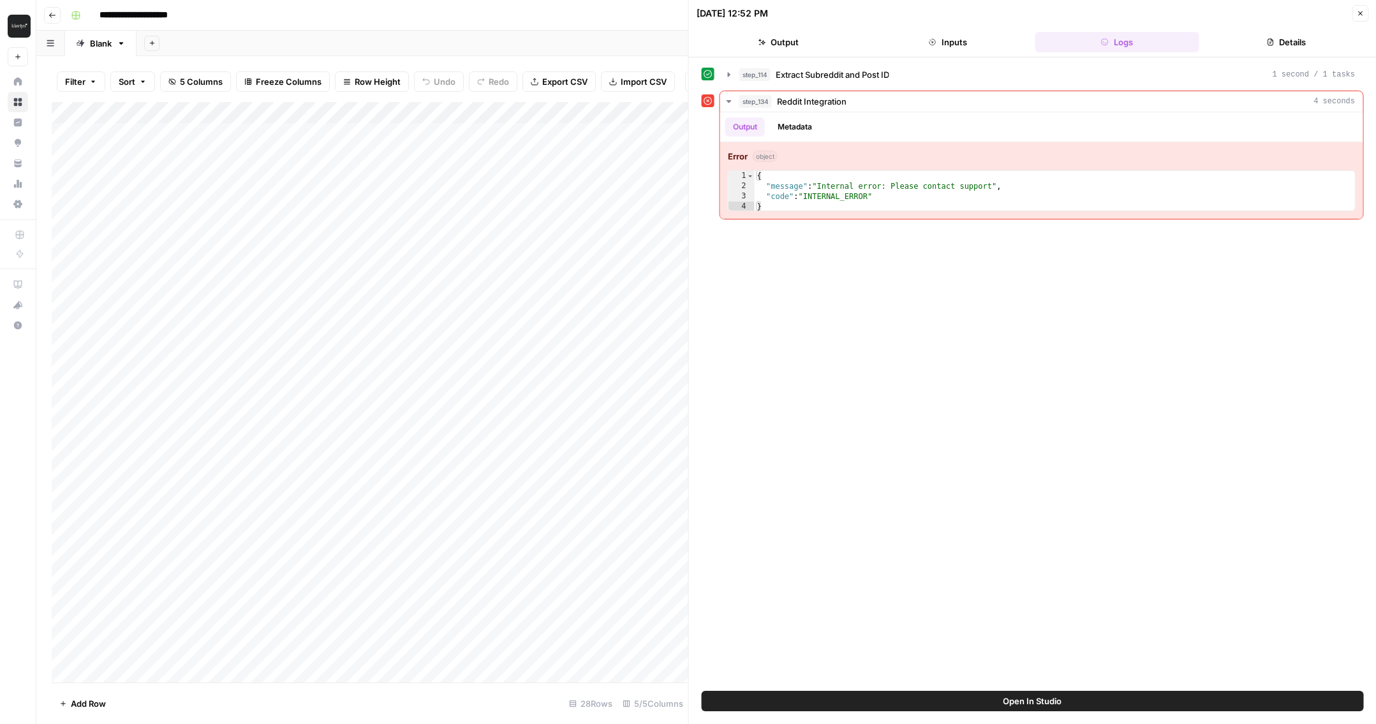
click at [904, 47] on button "Details" at bounding box center [1287, 42] width 164 height 20
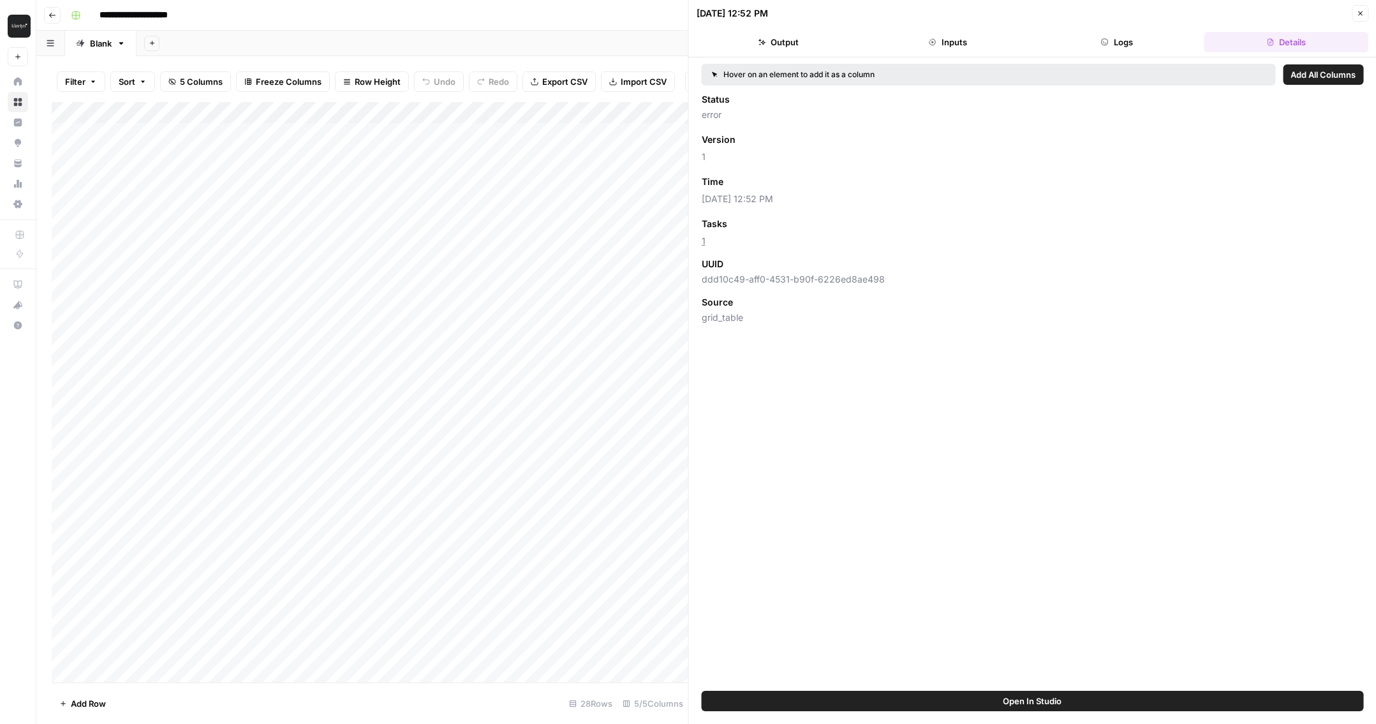
click at [904, 56] on header "[DATE] 12:52 PM Close Output Inputs Logs Details" at bounding box center [1033, 28] width 688 height 57
click at [904, 40] on button "Logs" at bounding box center [1117, 42] width 164 height 20
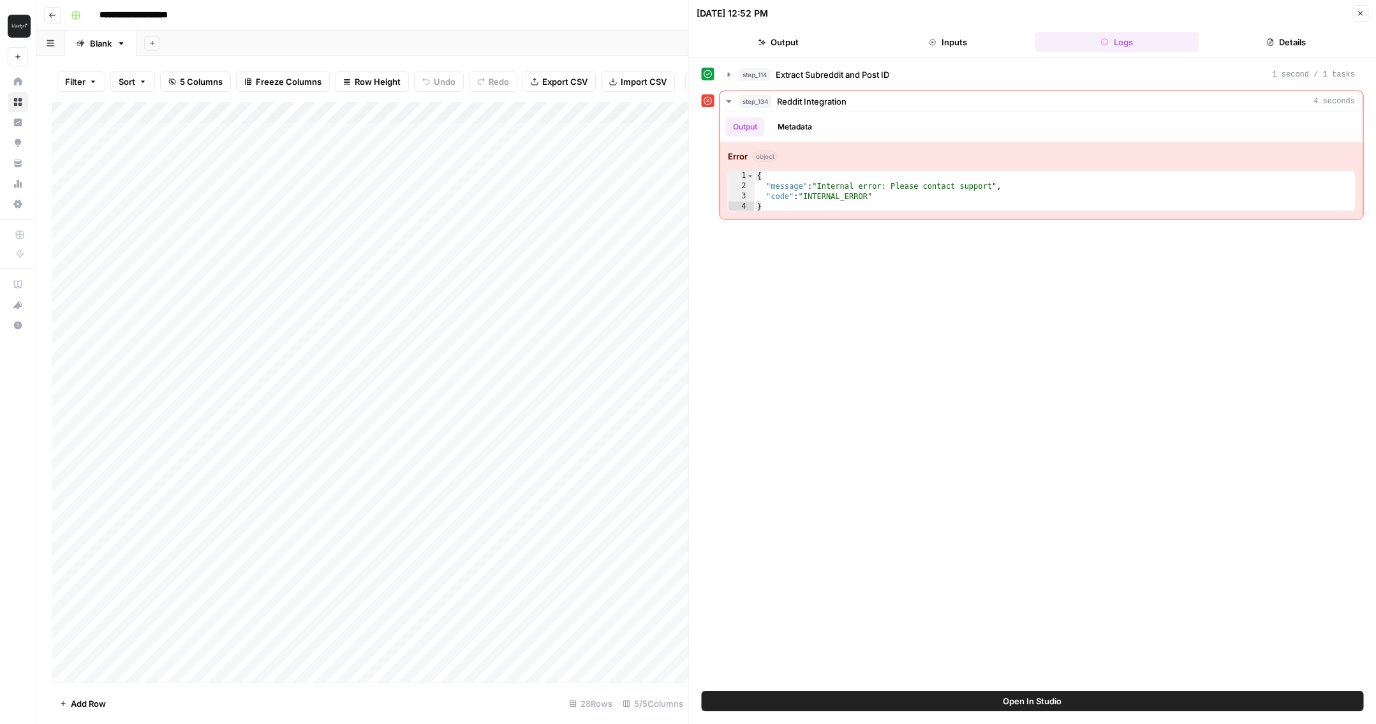
click at [818, 56] on header "[DATE] 12:52 PM Close Output Inputs Logs Details" at bounding box center [1033, 28] width 688 height 57
click at [818, 41] on button "Output" at bounding box center [779, 42] width 164 height 20
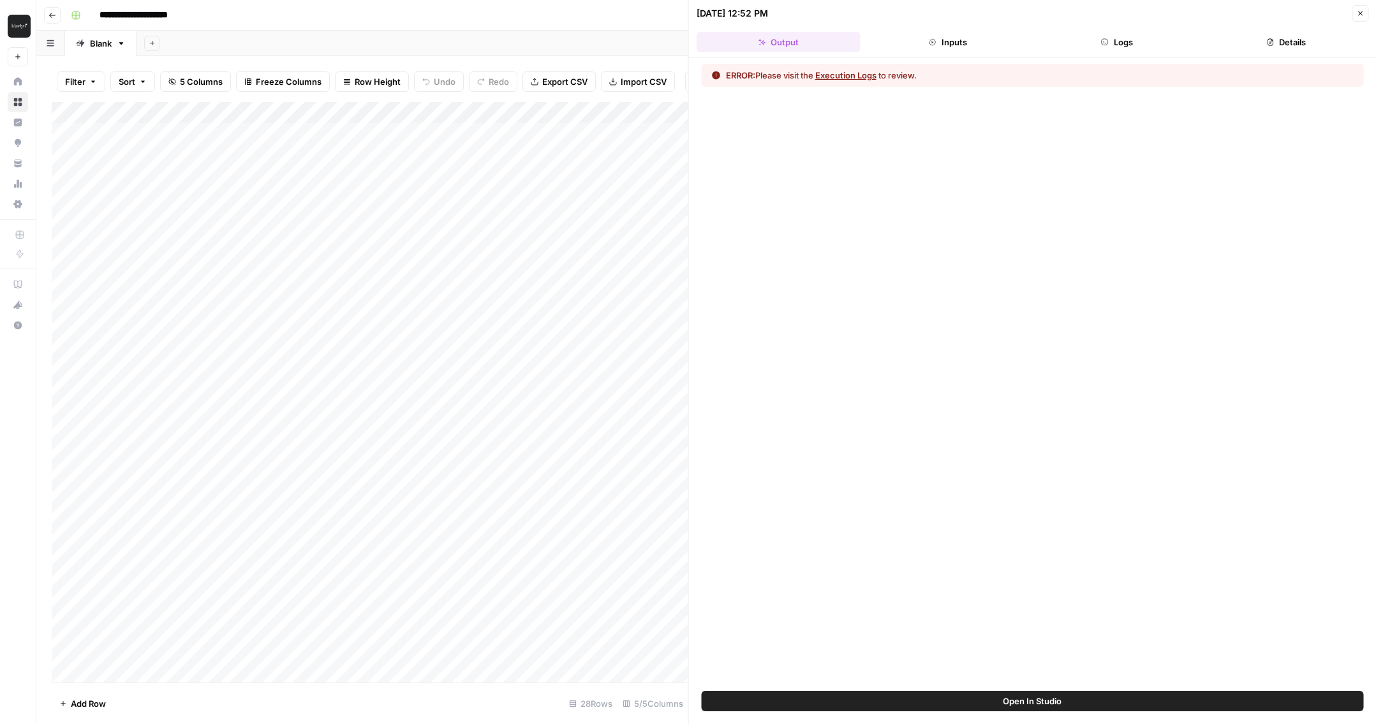
click at [904, 15] on icon "button" at bounding box center [1360, 14] width 8 height 8
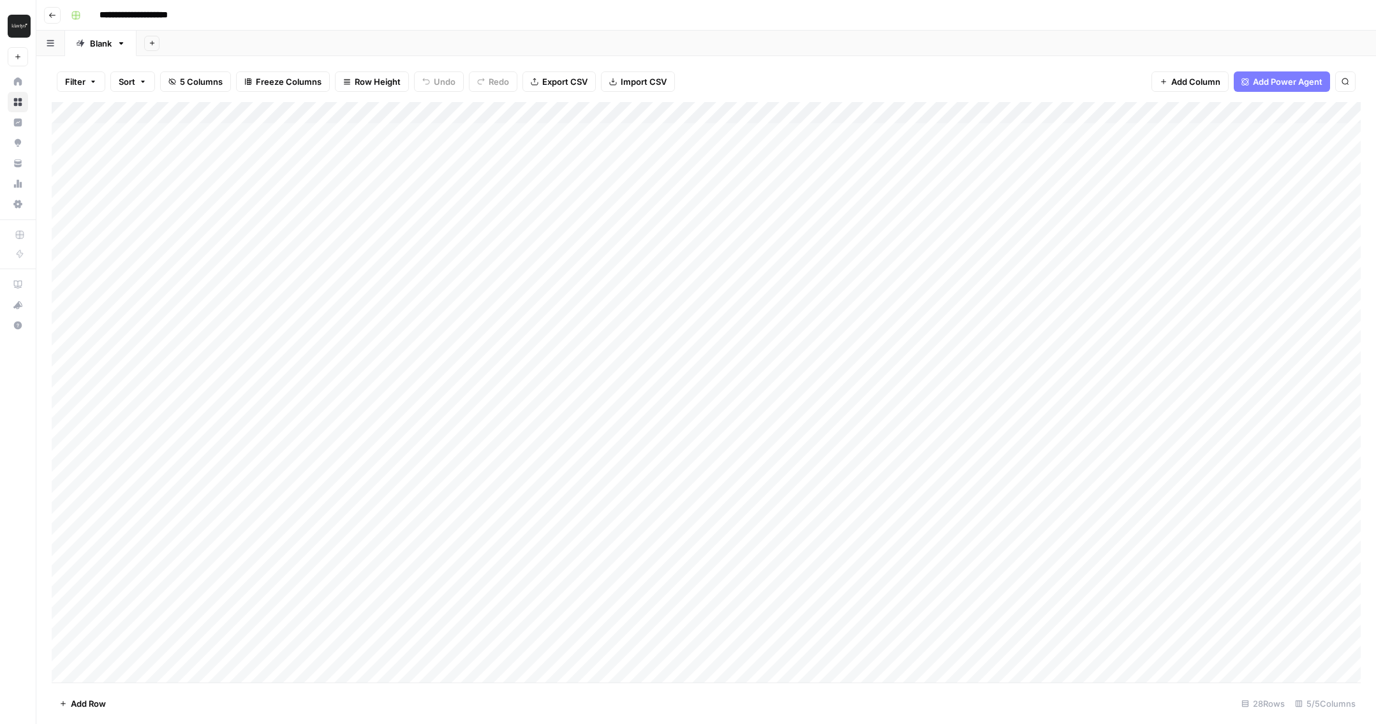
click at [614, 161] on div "Add Column" at bounding box center [706, 392] width 1309 height 581
click at [642, 158] on div "Add Column" at bounding box center [706, 392] width 1309 height 581
click at [625, 156] on div "Add Column" at bounding box center [706, 392] width 1309 height 581
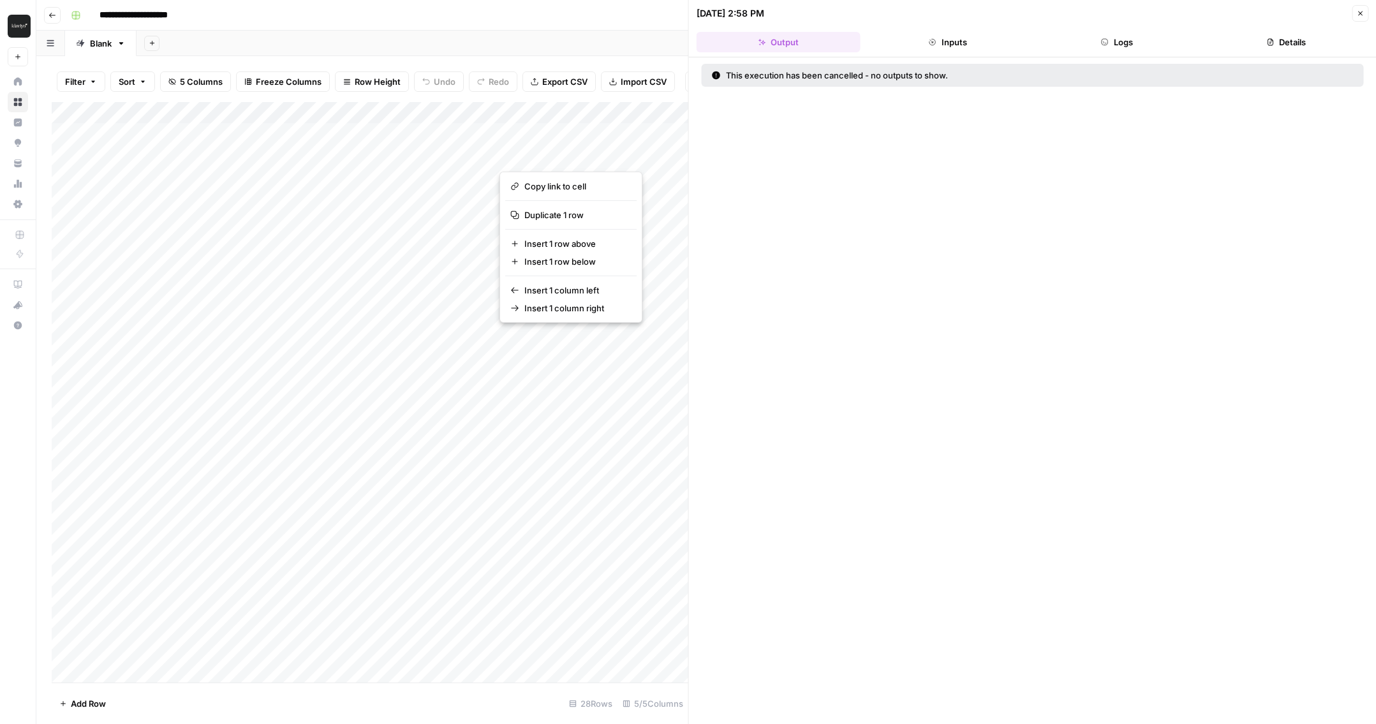
click at [596, 152] on button "button" at bounding box center [578, 155] width 157 height 22
click at [658, 179] on div "Add Column" at bounding box center [370, 392] width 637 height 581
click at [640, 156] on div "Add Column" at bounding box center [370, 392] width 637 height 581
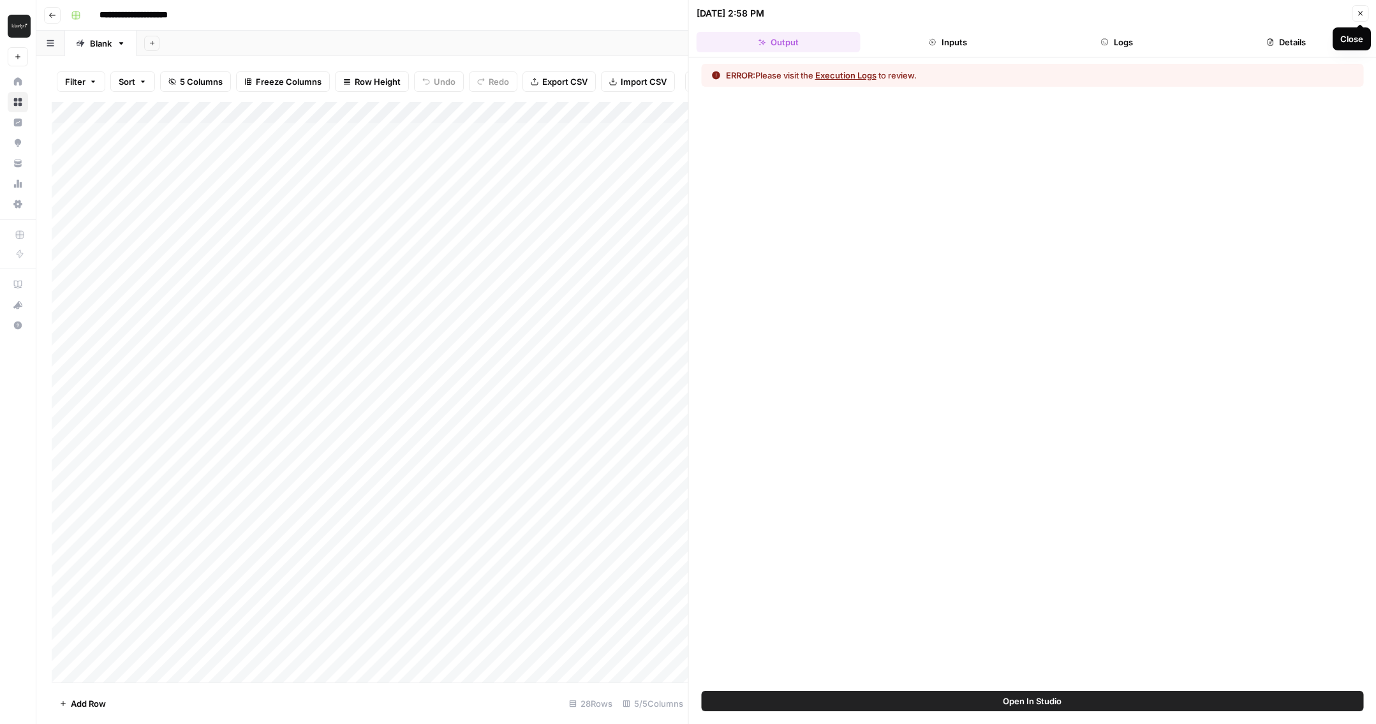
click at [904, 11] on button "Close" at bounding box center [1360, 13] width 17 height 17
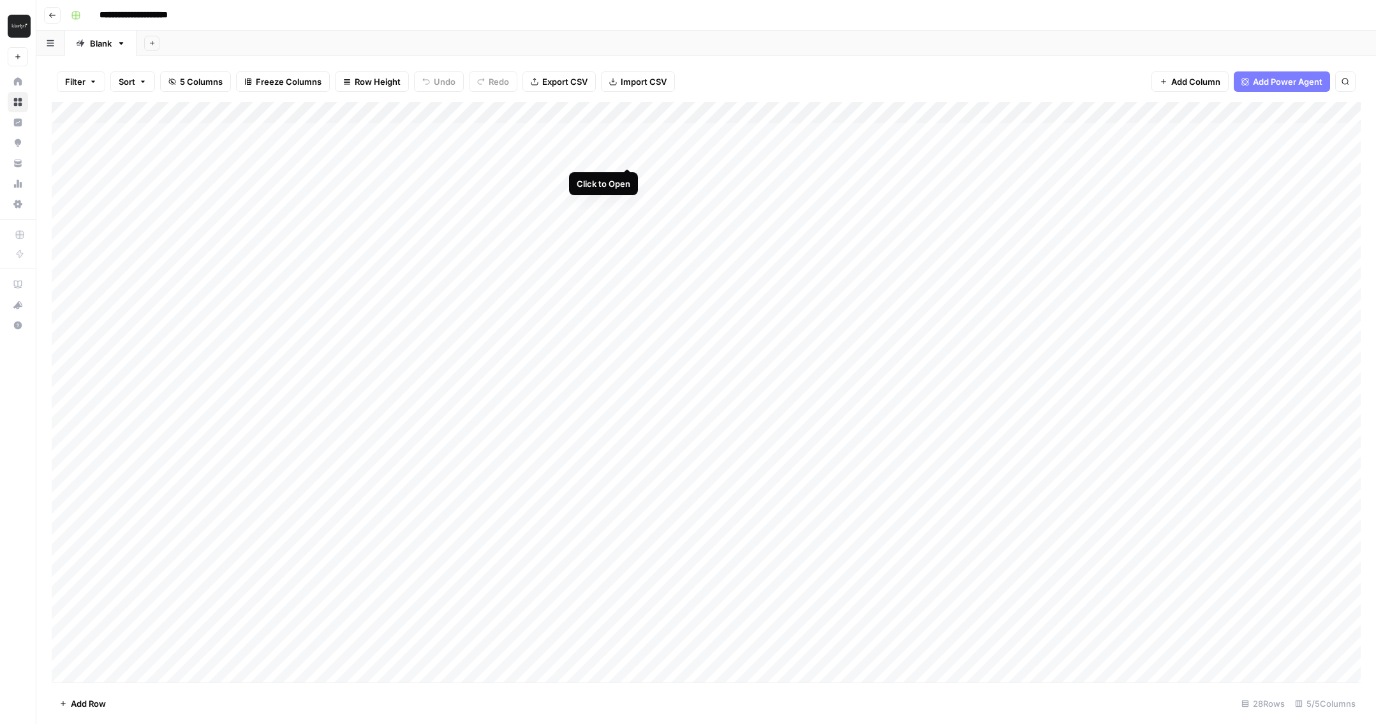
click at [627, 154] on div "Add Column" at bounding box center [706, 392] width 1309 height 581
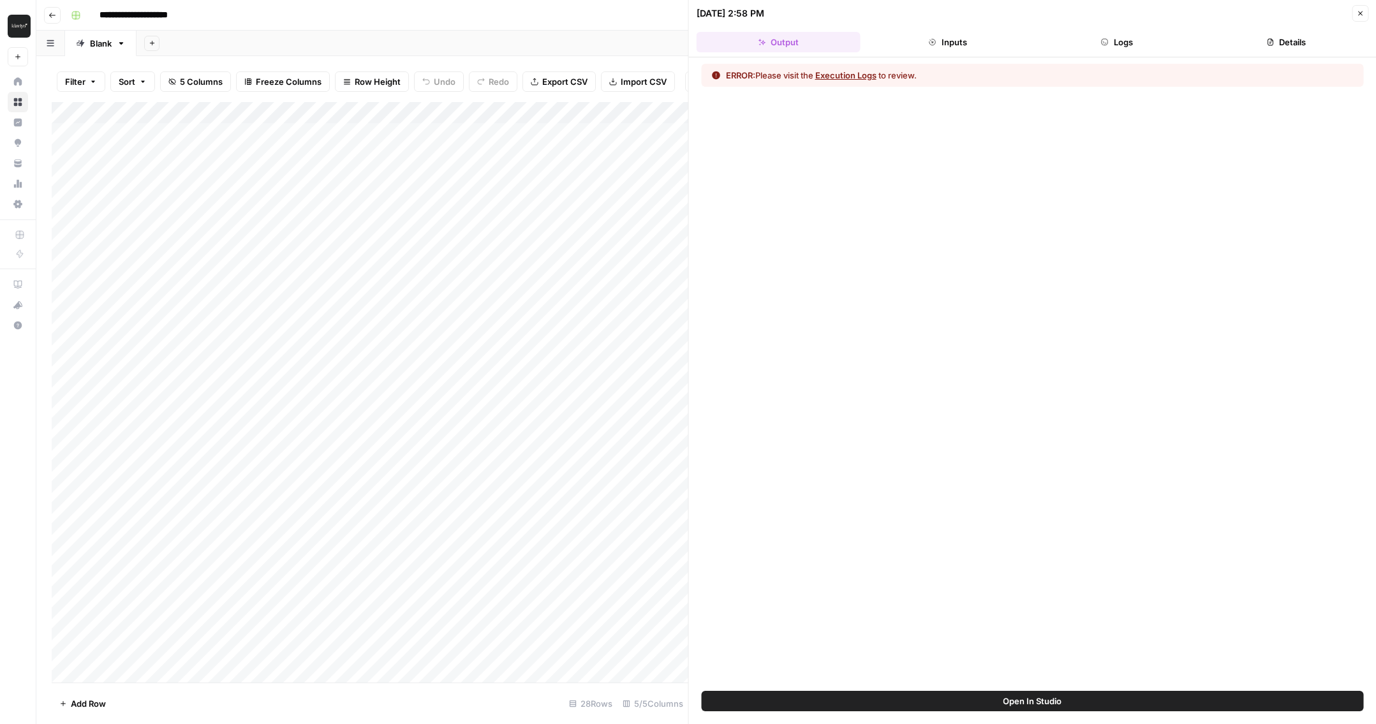
click at [866, 77] on button "Execution Logs" at bounding box center [845, 75] width 61 height 13
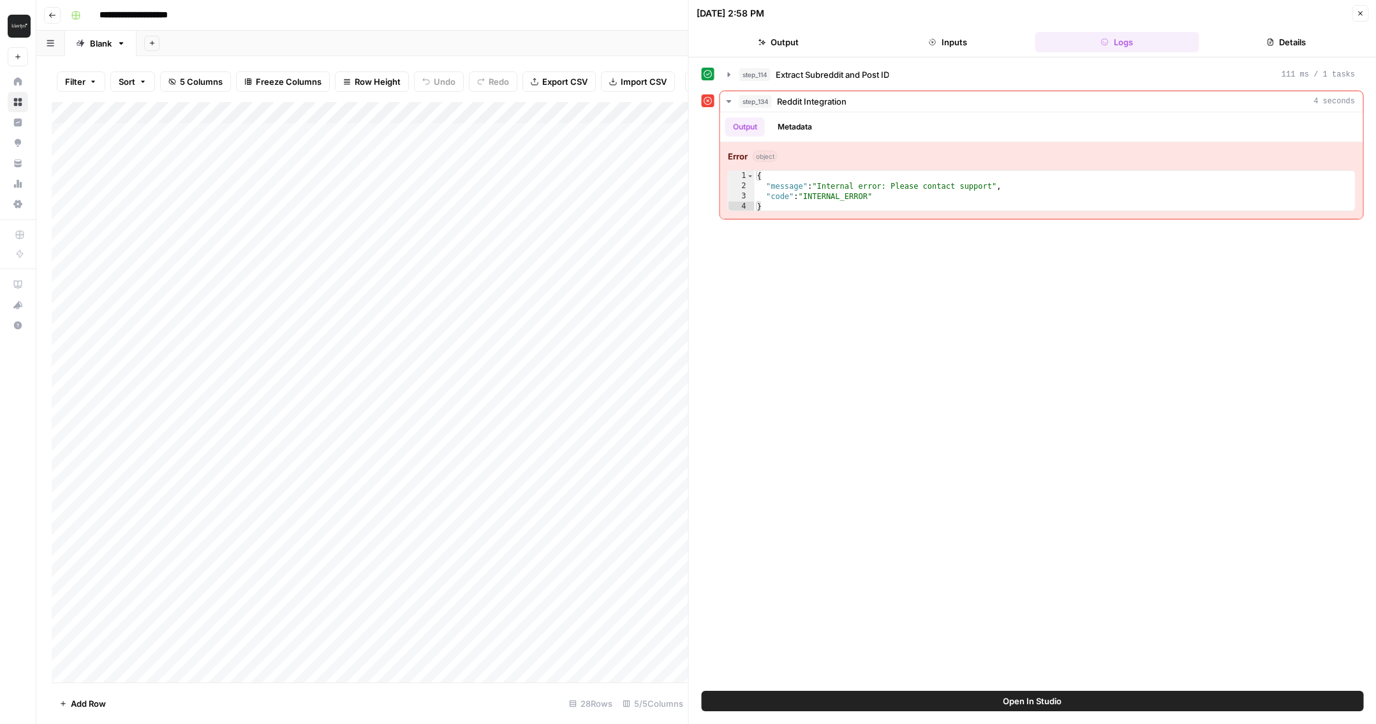
click at [904, 11] on icon "button" at bounding box center [1360, 14] width 8 height 8
click at [904, 11] on div "[DATE] 2:58 PM Close" at bounding box center [1033, 13] width 672 height 17
